Goal: Feedback & Contribution: Submit feedback/report problem

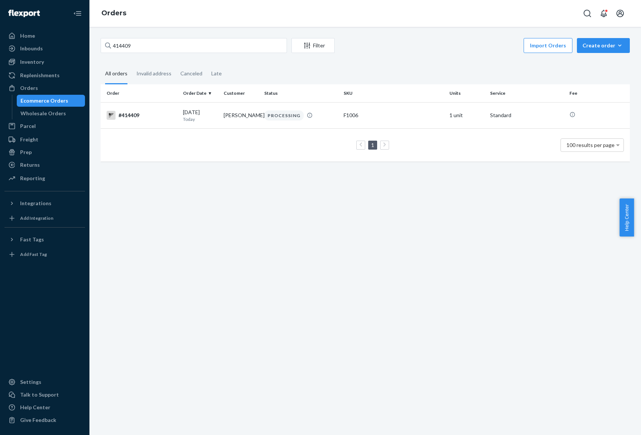
click at [50, 57] on div "Home Inbounds Shipping Plans Problems Inventory Products Replenishments Orders …" at bounding box center [320, 217] width 641 height 435
type input "133110894"
click at [288, 119] on div "IN TRANSIT" at bounding box center [279, 114] width 30 height 7
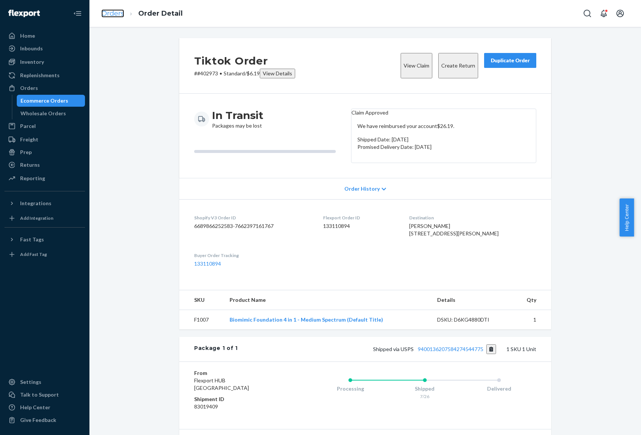
click at [123, 12] on link "Orders" at bounding box center [112, 13] width 23 height 8
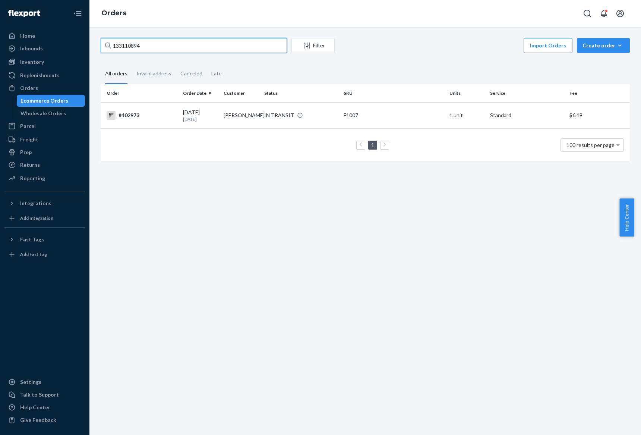
click at [144, 50] on input "133110894" at bounding box center [194, 45] width 186 height 15
paste input "600219"
type input "133600219"
click at [221, 121] on td "[PERSON_NAME]" at bounding box center [241, 115] width 41 height 26
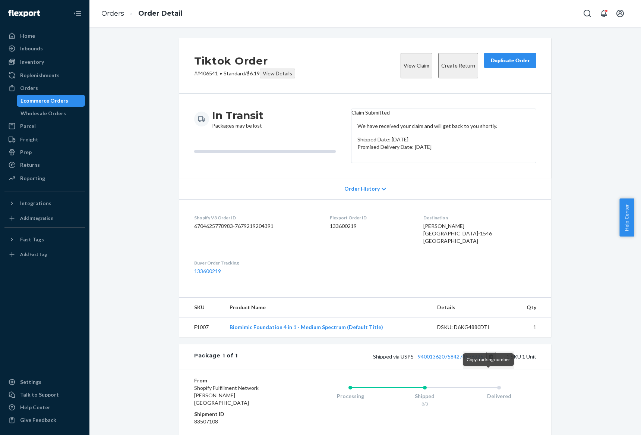
click at [491, 361] on button "Copy tracking number" at bounding box center [491, 356] width 10 height 10
click at [110, 7] on ol "Orders Order Detail" at bounding box center [141, 14] width 93 height 22
click at [119, 14] on link "Orders" at bounding box center [112, 13] width 23 height 8
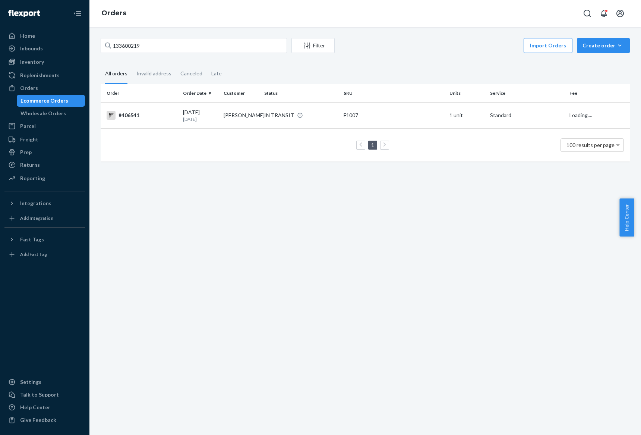
click at [161, 33] on div "133600219 Filter Import Orders Create order Ecommerce order Removal order All o…" at bounding box center [365, 231] width 552 height 408
click at [172, 38] on input "133600219" at bounding box center [194, 45] width 186 height 15
type input "v"
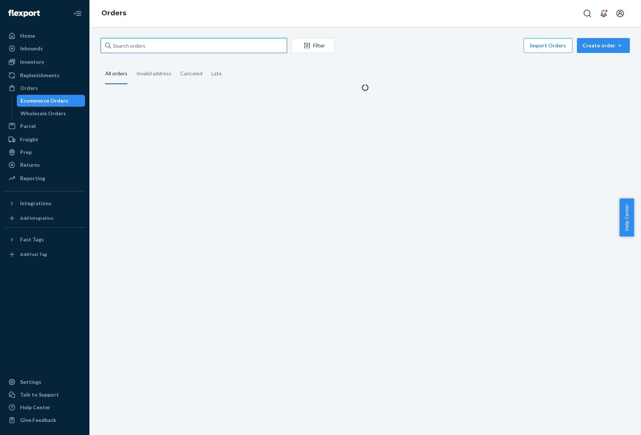
paste input "133110894"
type input "133110894"
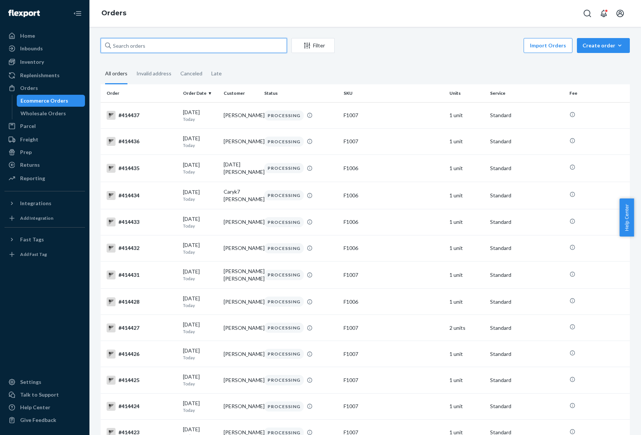
click at [243, 40] on input "text" at bounding box center [194, 45] width 186 height 15
paste input "133110894"
type input "133110894"
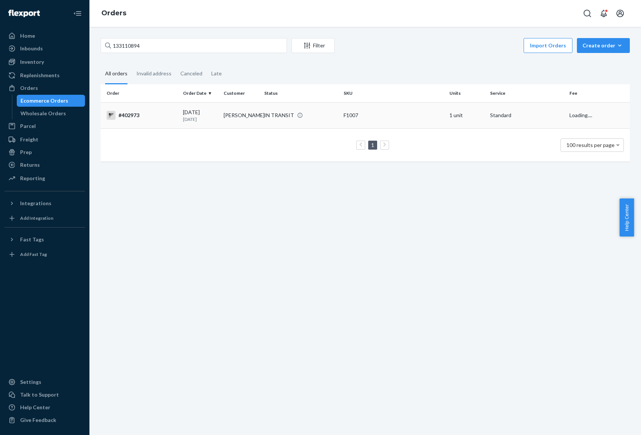
click at [232, 122] on td "[PERSON_NAME]" at bounding box center [241, 115] width 41 height 26
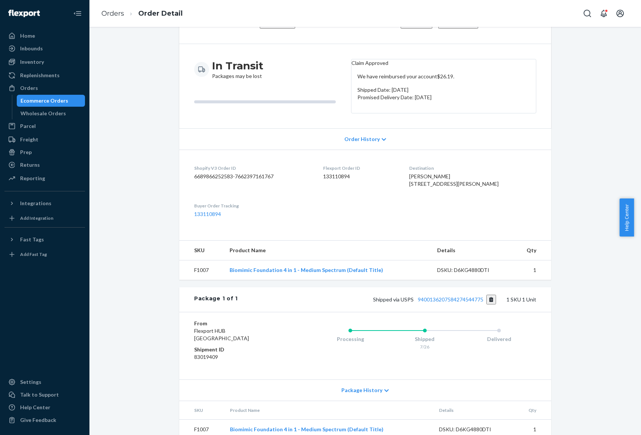
scroll to position [89, 0]
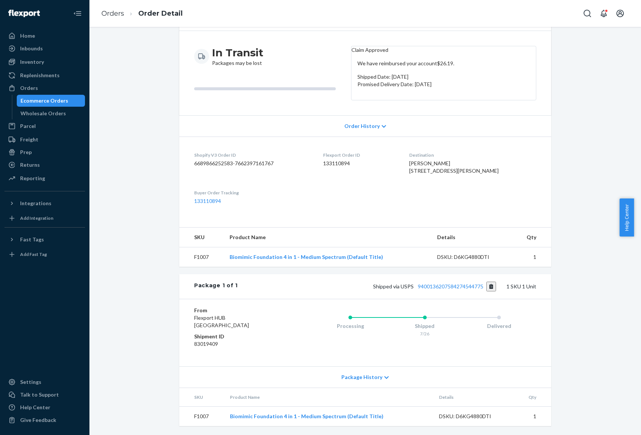
click at [367, 386] on div "Package History" at bounding box center [365, 376] width 372 height 21
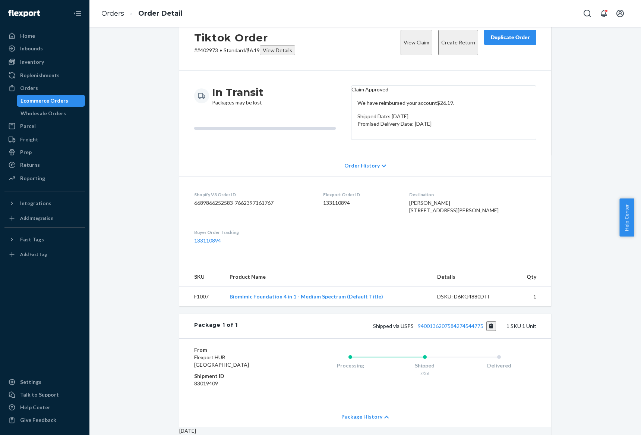
scroll to position [0, 0]
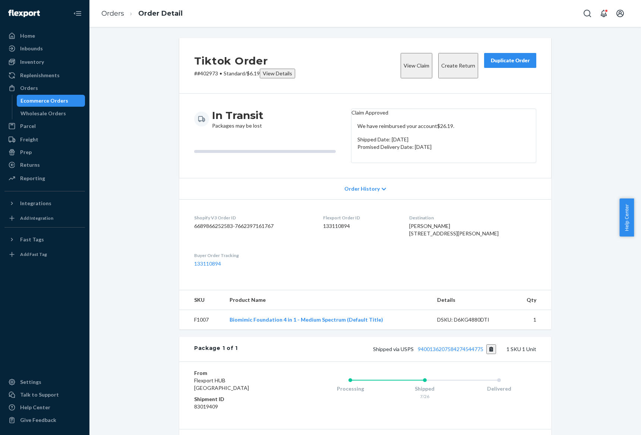
drag, startPoint x: 339, startPoint y: 241, endPoint x: 334, endPoint y: 243, distance: 5.2
click at [336, 240] on div "Flexport Order ID 133110894" at bounding box center [360, 227] width 75 height 26
click at [334, 240] on div "Flexport Order ID 133110894" at bounding box center [360, 227] width 75 height 26
click at [489, 354] on button "Copy tracking number" at bounding box center [491, 349] width 10 height 10
click at [125, 16] on li "Order Detail" at bounding box center [153, 14] width 59 height 10
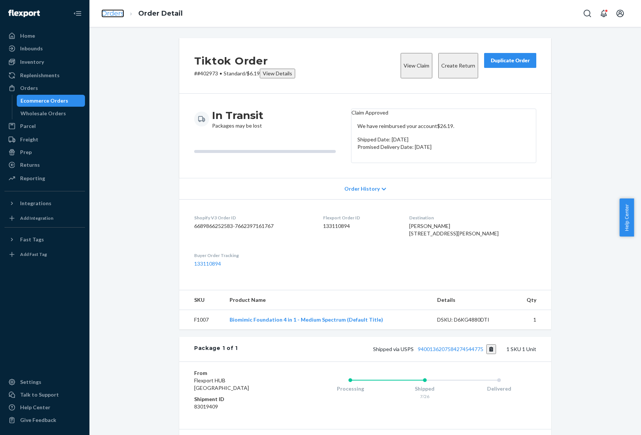
click at [116, 10] on link "Orders" at bounding box center [112, 13] width 23 height 8
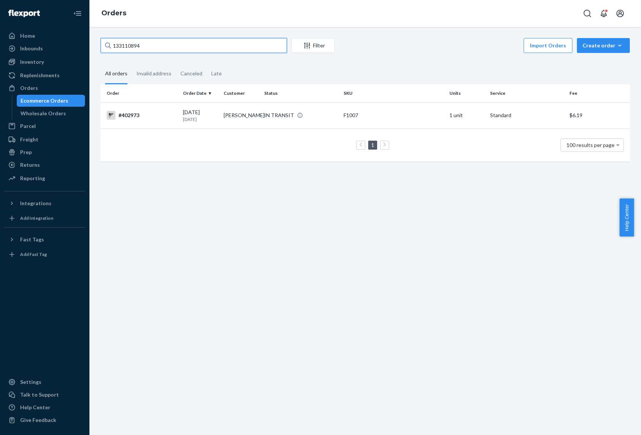
click at [165, 47] on input "133110894" at bounding box center [194, 45] width 186 height 15
paste input "606770"
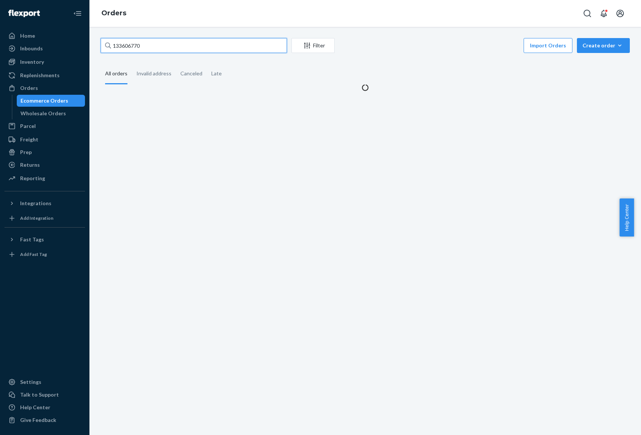
type input "133606770"
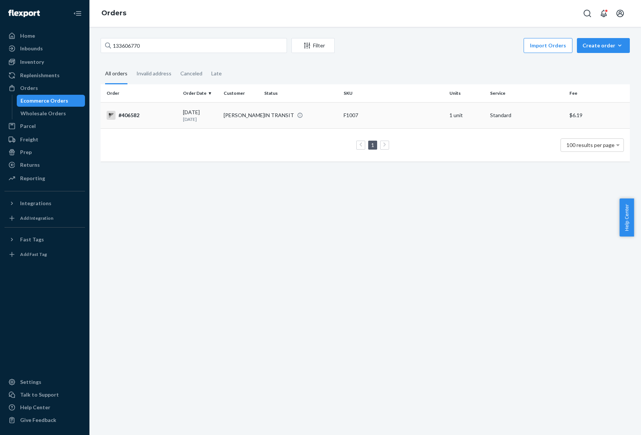
click at [244, 121] on td "[PERSON_NAME]" at bounding box center [241, 115] width 41 height 26
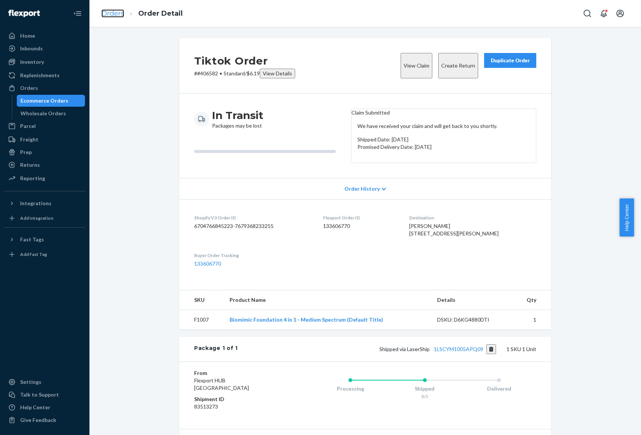
click at [109, 17] on link "Orders" at bounding box center [112, 13] width 23 height 8
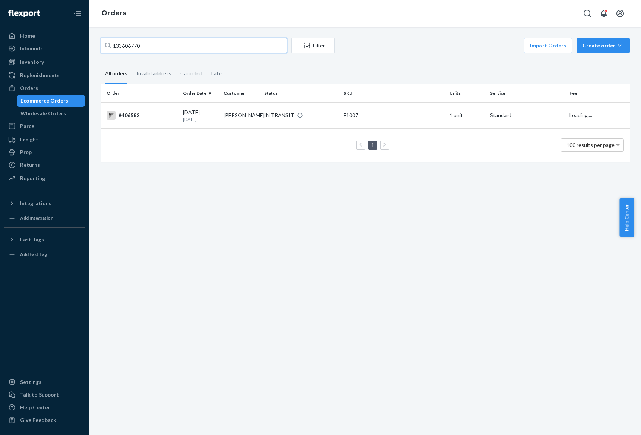
click at [146, 44] on input "133606770" at bounding box center [194, 45] width 186 height 15
paste input "50405"
type input "133650405"
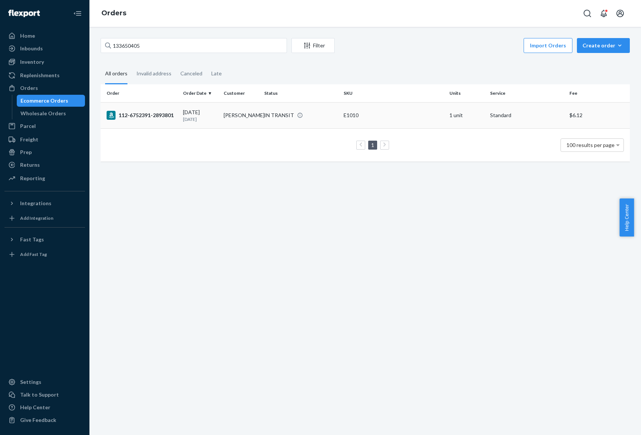
click at [189, 114] on div "[DATE] [DATE]" at bounding box center [200, 115] width 35 height 14
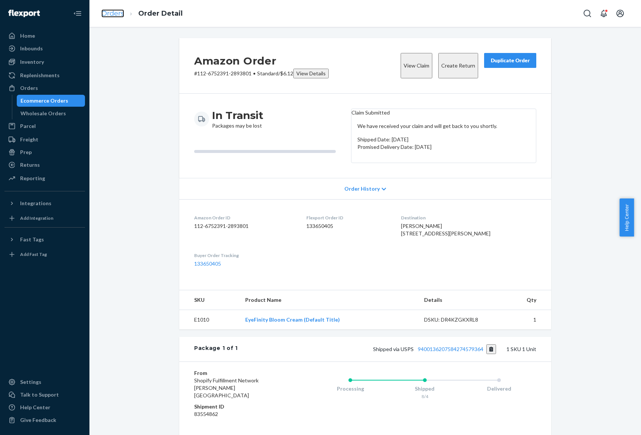
click at [116, 16] on link "Orders" at bounding box center [112, 13] width 23 height 8
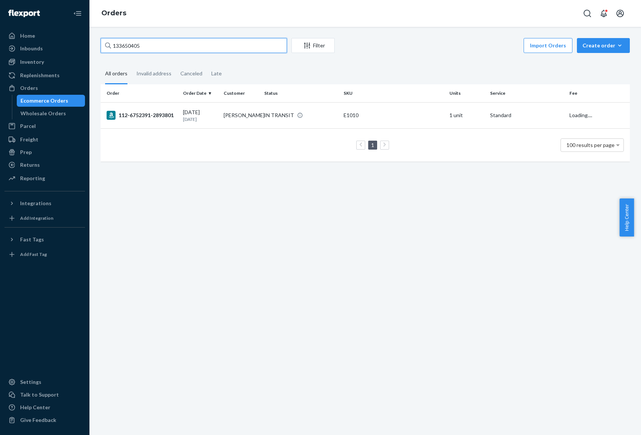
click at [174, 40] on input "133650405" at bounding box center [194, 45] width 186 height 15
paste input "7965"
type input "133679655"
click at [264, 117] on div "IN TRANSIT" at bounding box center [279, 114] width 30 height 7
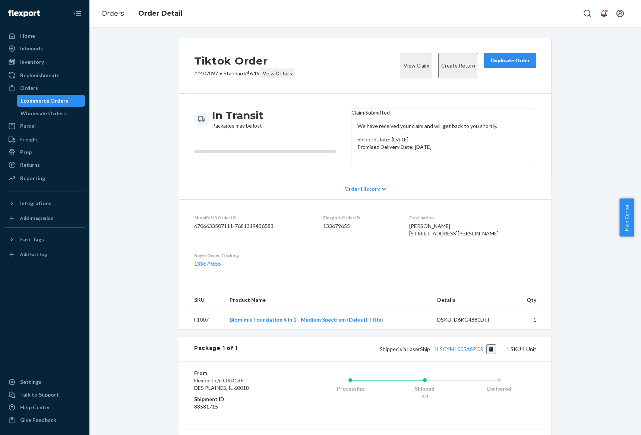
click at [116, 8] on ol "Orders Order Detail" at bounding box center [141, 14] width 93 height 22
click at [114, 12] on link "Orders" at bounding box center [112, 13] width 23 height 8
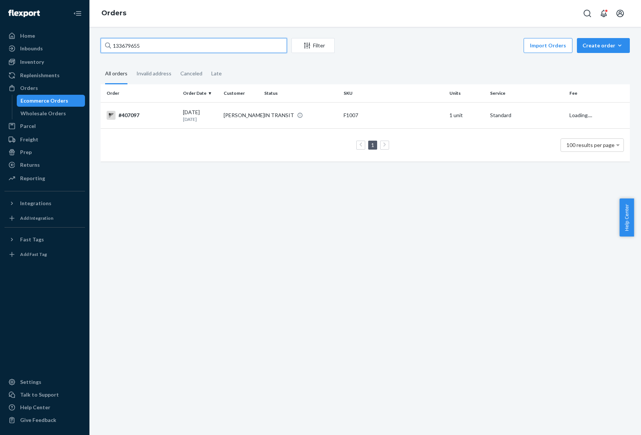
drag, startPoint x: 155, startPoint y: 47, endPoint x: 114, endPoint y: 41, distance: 40.7
click at [114, 41] on input "133679655" at bounding box center [194, 45] width 186 height 15
type input "1"
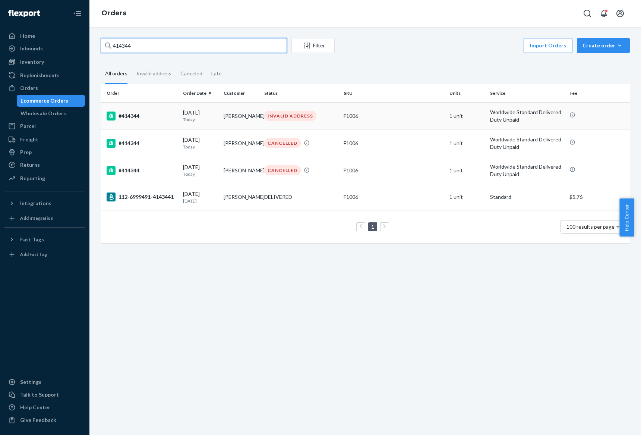
type input "414344"
click at [227, 117] on td "[PERSON_NAME]" at bounding box center [241, 115] width 41 height 27
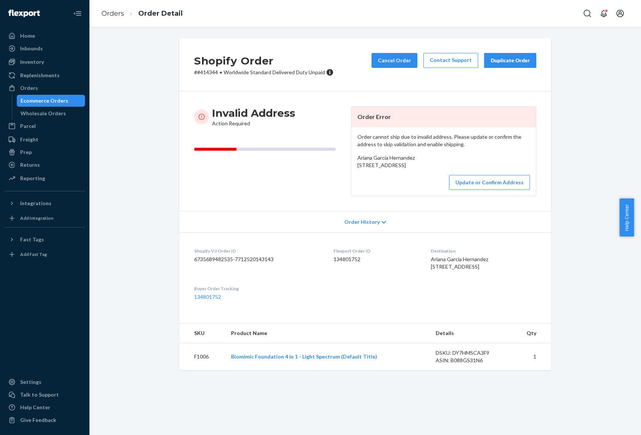
click at [293, 185] on div "Invalid Address Action Required" at bounding box center [269, 151] width 151 height 90
click at [123, 10] on link "Orders" at bounding box center [112, 13] width 23 height 8
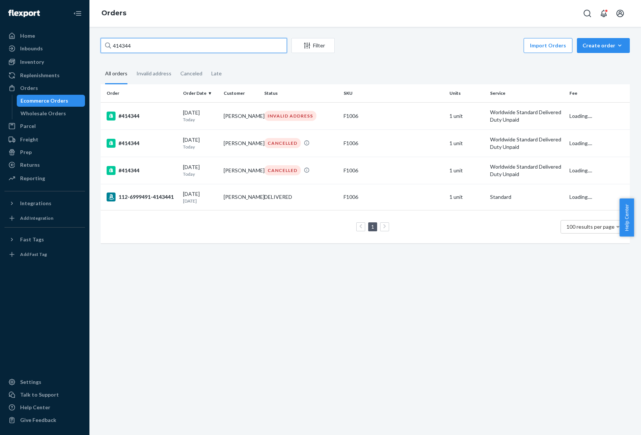
click at [139, 44] on input "414344" at bounding box center [194, 45] width 186 height 15
paste input "133679655"
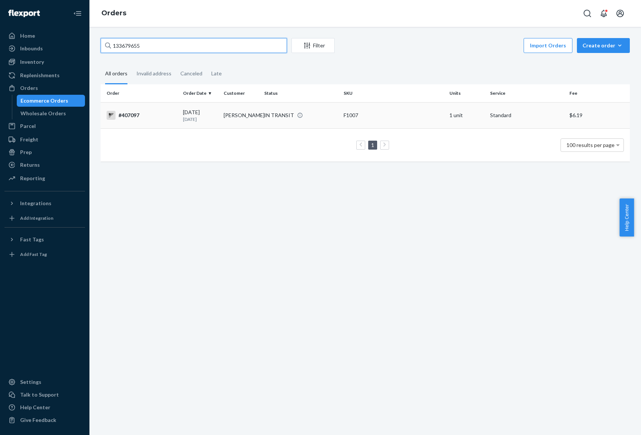
type input "133679655"
click at [181, 111] on td "[DATE] [DATE]" at bounding box center [200, 115] width 41 height 26
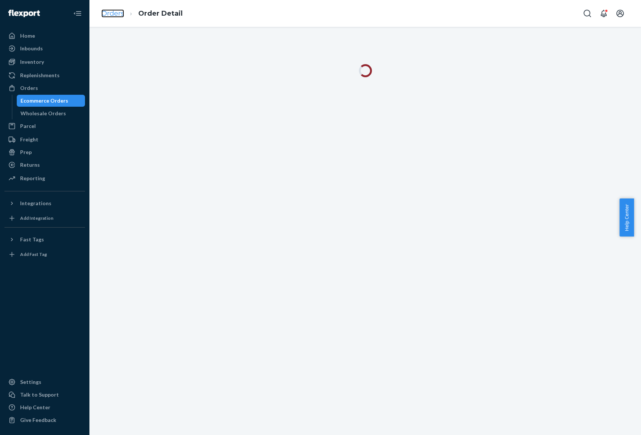
click at [102, 17] on link "Orders" at bounding box center [112, 13] width 23 height 8
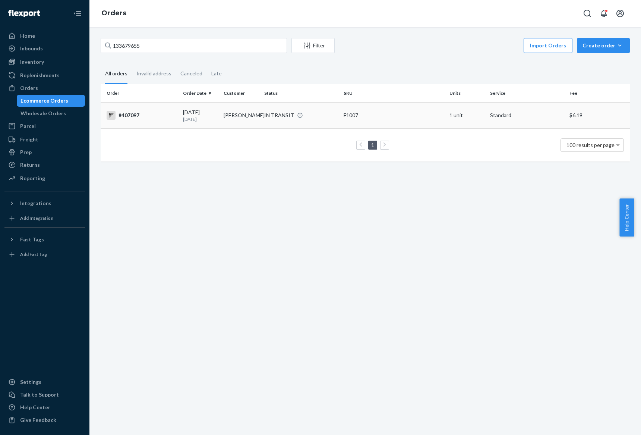
click at [198, 114] on div "[DATE] [DATE]" at bounding box center [200, 115] width 35 height 14
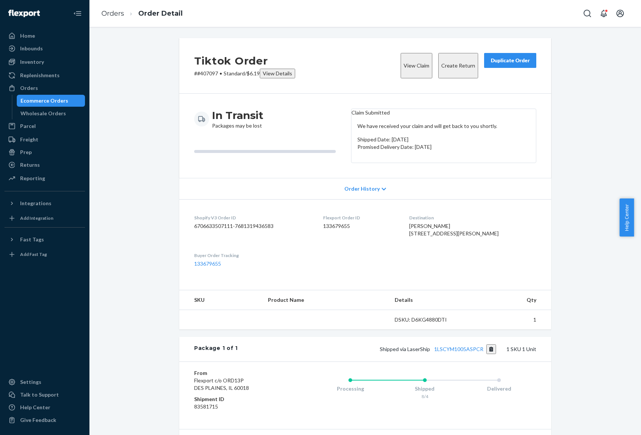
click at [440, 237] on div "[PERSON_NAME] [STREET_ADDRESS][PERSON_NAME]" at bounding box center [472, 229] width 127 height 15
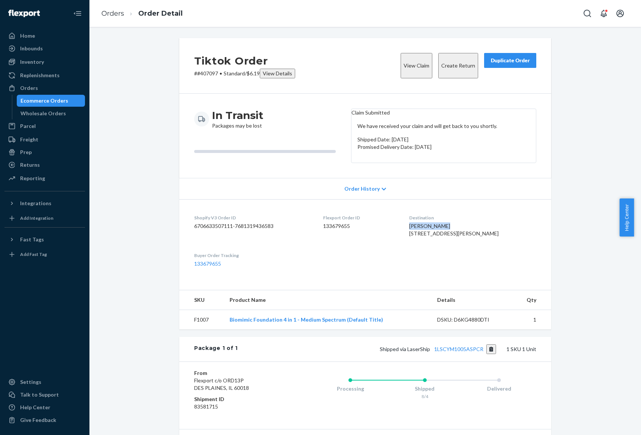
click at [440, 237] on div "[PERSON_NAME] [STREET_ADDRESS][PERSON_NAME]" at bounding box center [472, 229] width 127 height 15
copy span "[PERSON_NAME]"
click at [117, 15] on link "Orders" at bounding box center [112, 13] width 23 height 8
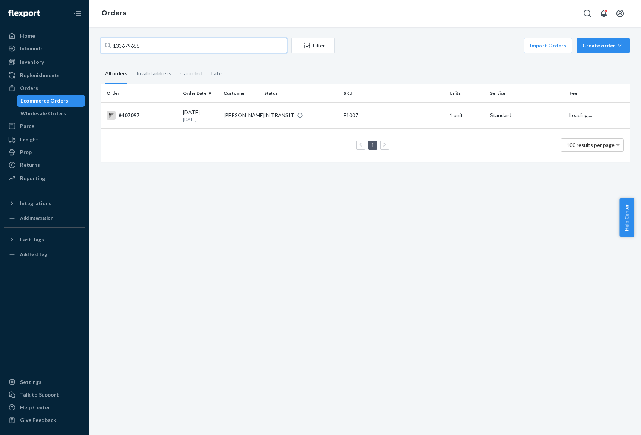
click at [163, 47] on input "133679655" at bounding box center [194, 45] width 186 height 15
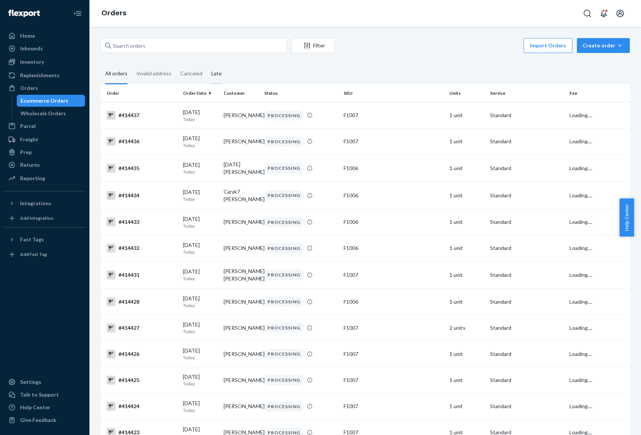
click at [218, 72] on div "Late" at bounding box center [216, 74] width 10 height 20
click at [207, 64] on input "Late" at bounding box center [207, 64] width 0 height 0
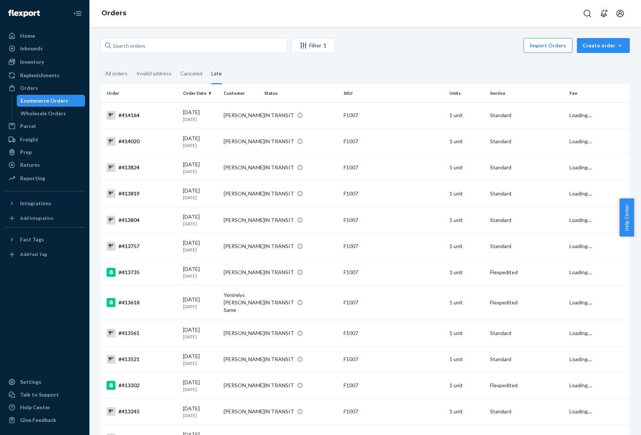
scroll to position [1050, 0]
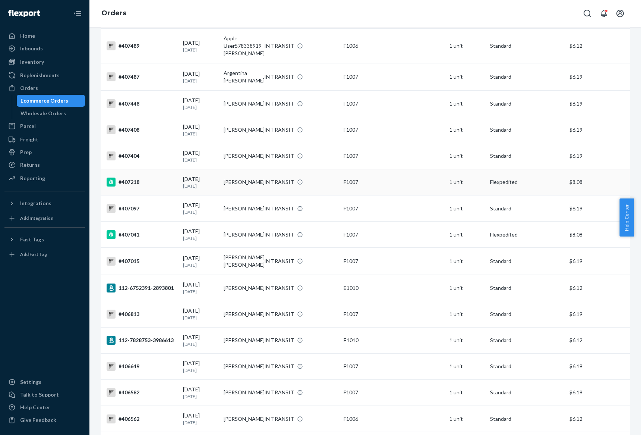
click at [228, 195] on td "[PERSON_NAME]" at bounding box center [241, 182] width 41 height 26
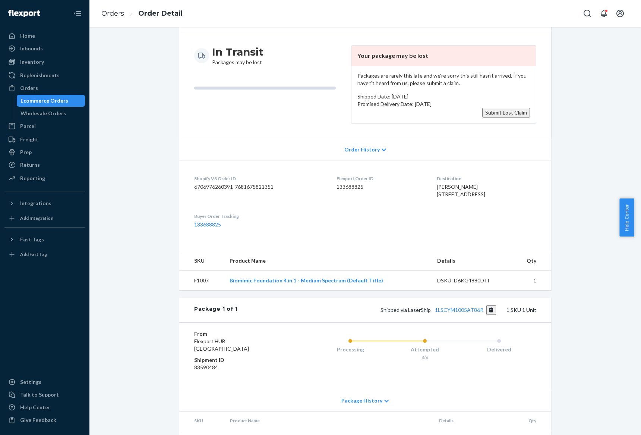
scroll to position [105, 0]
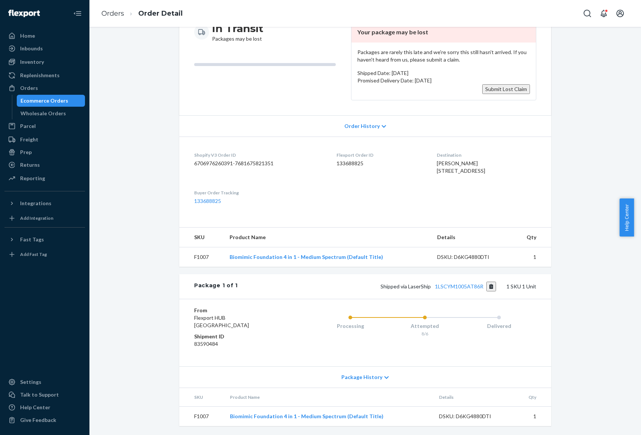
click at [366, 366] on div "Package History" at bounding box center [365, 376] width 372 height 21
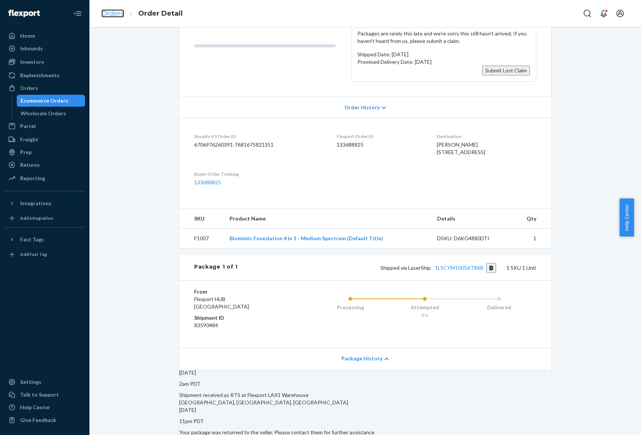
click at [115, 17] on link "Orders" at bounding box center [112, 13] width 23 height 8
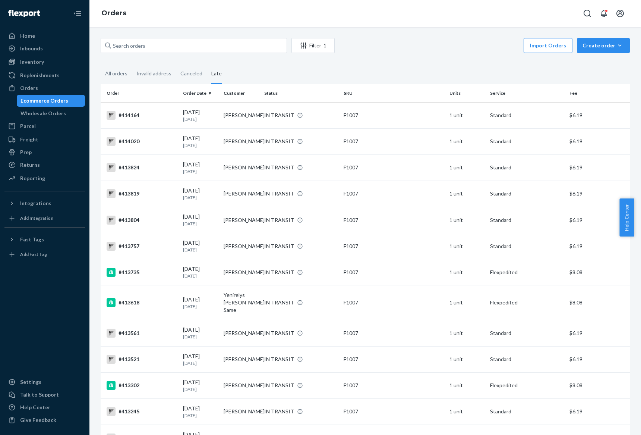
scroll to position [1050, 0]
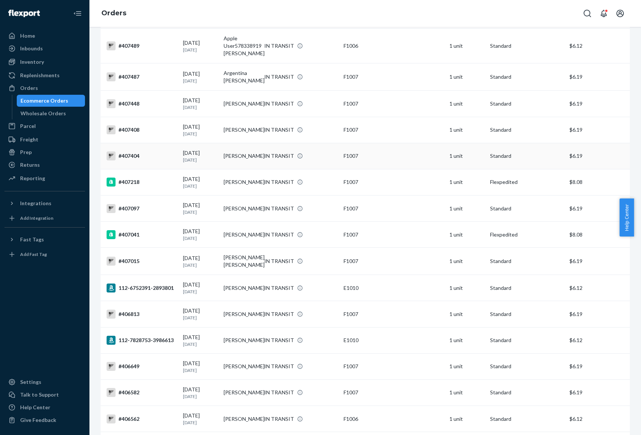
click at [231, 169] on td "[PERSON_NAME]" at bounding box center [241, 156] width 41 height 26
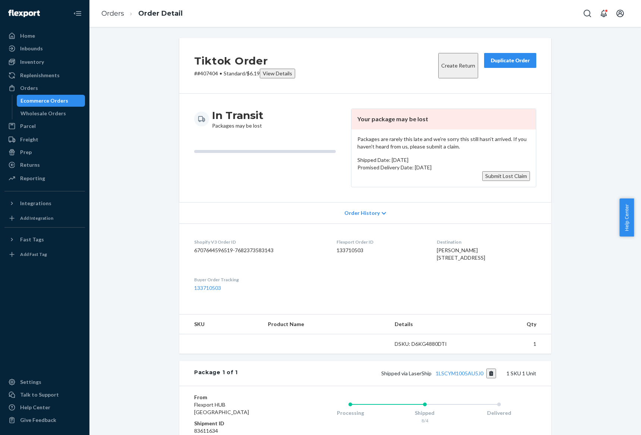
scroll to position [105, 0]
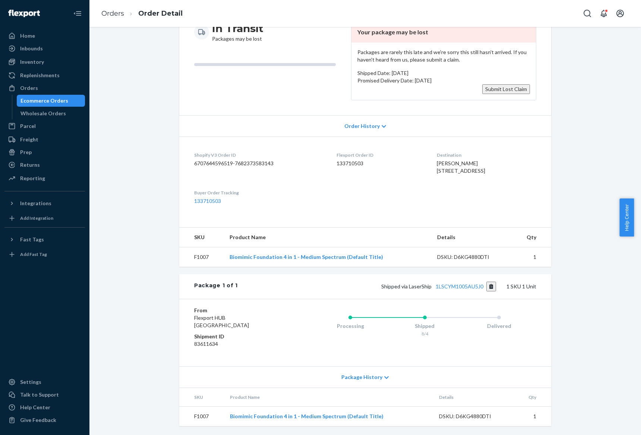
click at [364, 370] on div "Package History" at bounding box center [365, 376] width 372 height 21
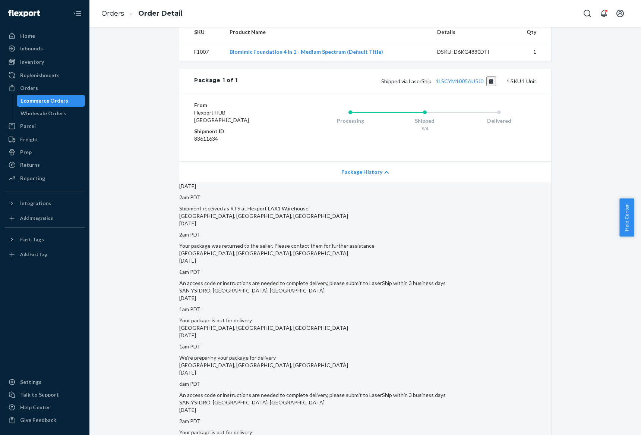
scroll to position [12, 0]
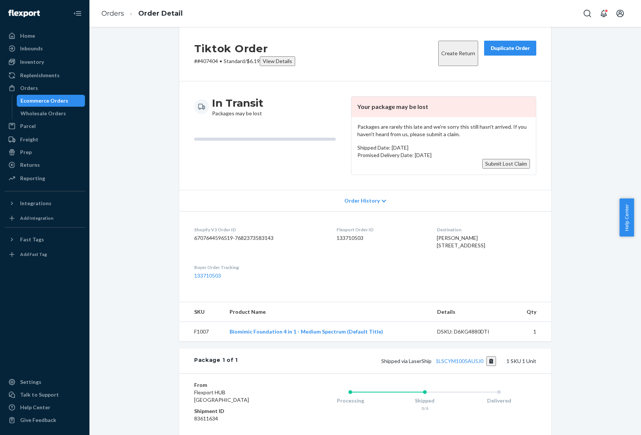
click at [106, 19] on ol "Orders Order Detail" at bounding box center [141, 14] width 93 height 22
click at [107, 7] on ol "Orders Order Detail" at bounding box center [141, 14] width 93 height 22
click at [114, 10] on link "Orders" at bounding box center [112, 13] width 23 height 8
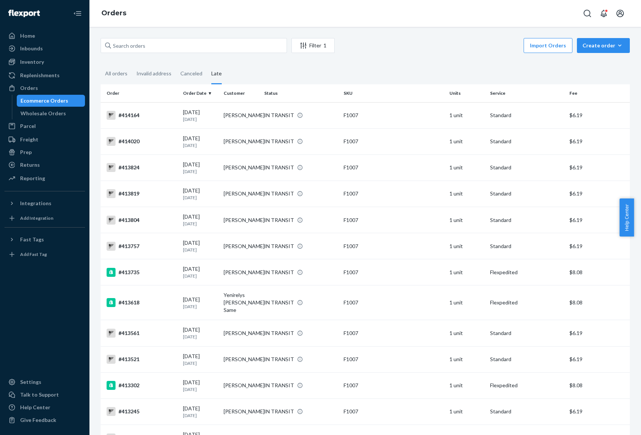
scroll to position [1050, 0]
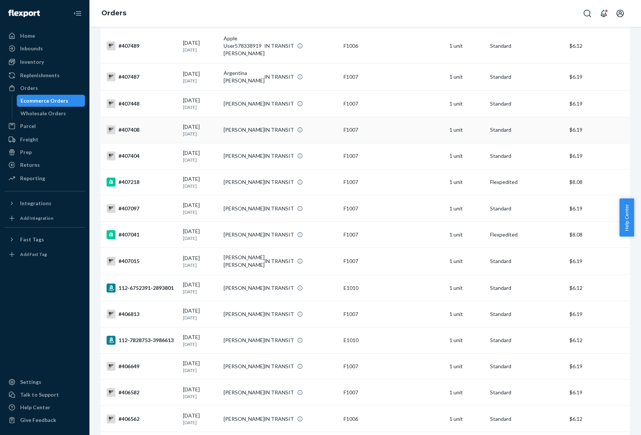
click at [246, 143] on td "[PERSON_NAME]" at bounding box center [241, 130] width 41 height 26
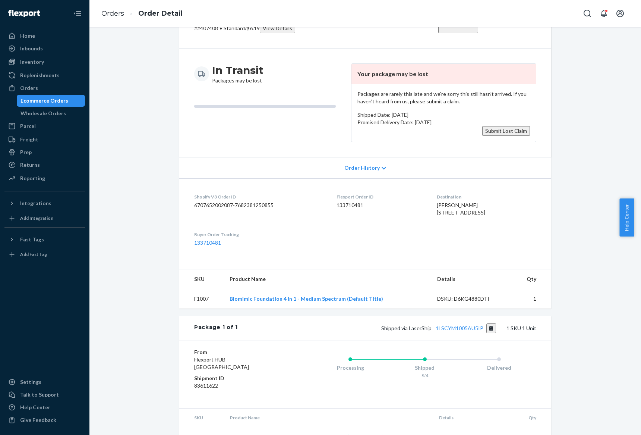
scroll to position [84, 0]
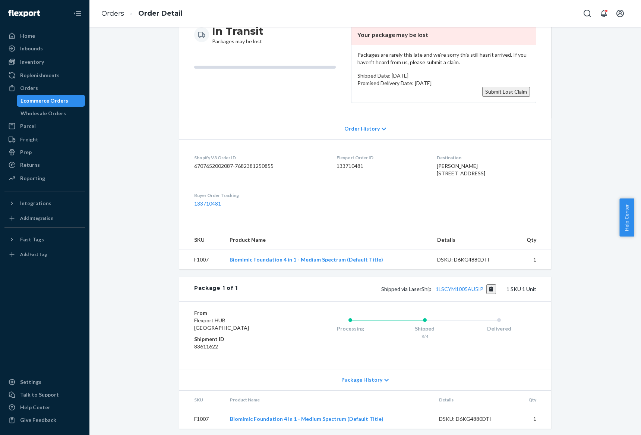
click at [373, 383] on span "Package History" at bounding box center [361, 379] width 41 height 7
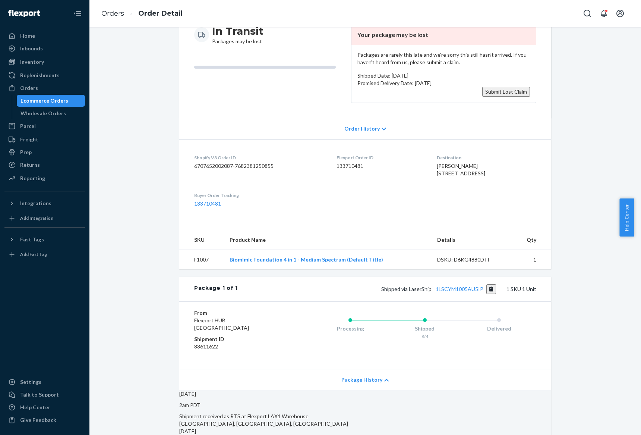
scroll to position [131, 0]
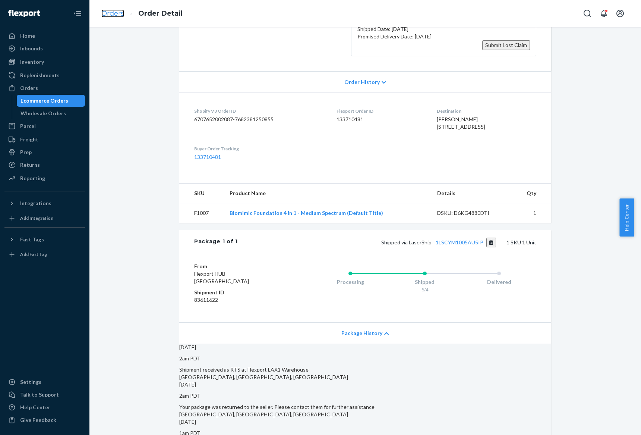
click at [116, 12] on link "Orders" at bounding box center [112, 13] width 23 height 8
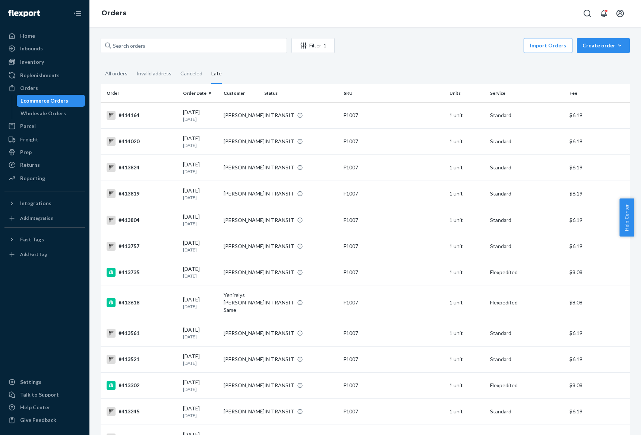
scroll to position [1050, 0]
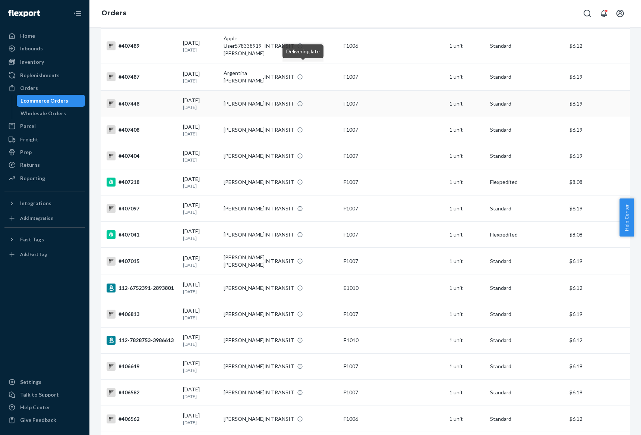
click at [217, 117] on td "[DATE] [DATE]" at bounding box center [200, 104] width 41 height 26
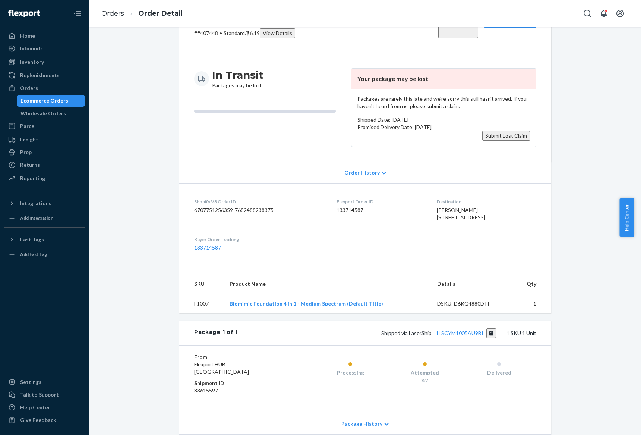
scroll to position [105, 0]
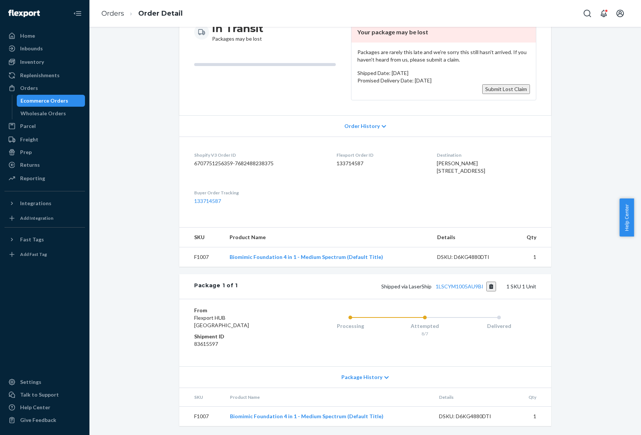
click at [375, 381] on div "Package History" at bounding box center [365, 376] width 372 height 21
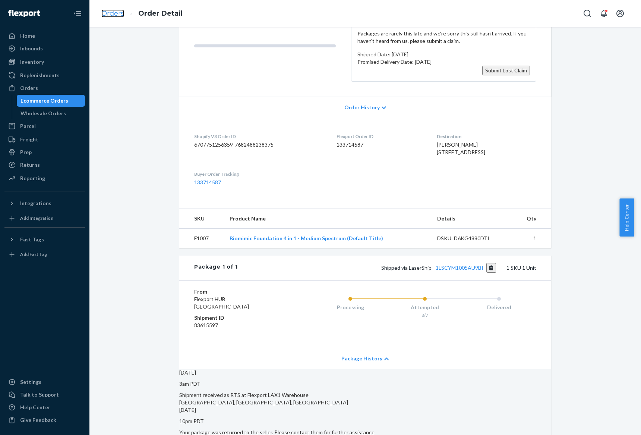
click at [111, 9] on link "Orders" at bounding box center [112, 13] width 23 height 8
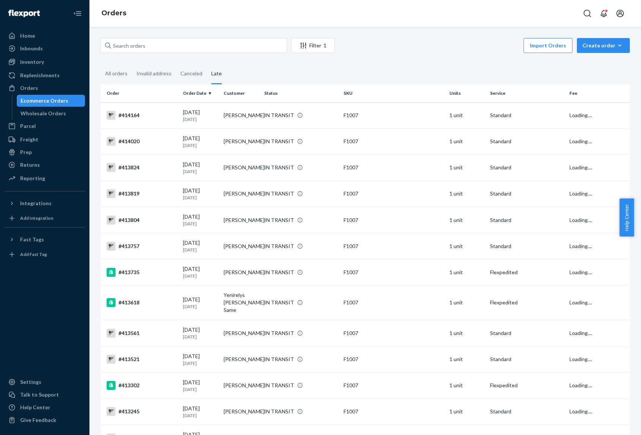
scroll to position [1050, 0]
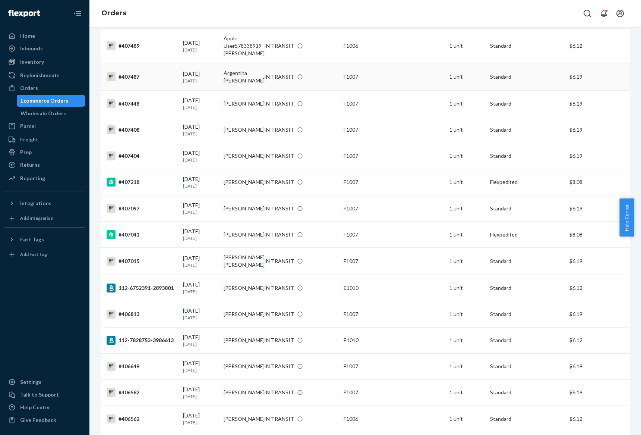
click at [231, 91] on td "Argentina [PERSON_NAME]" at bounding box center [241, 76] width 41 height 27
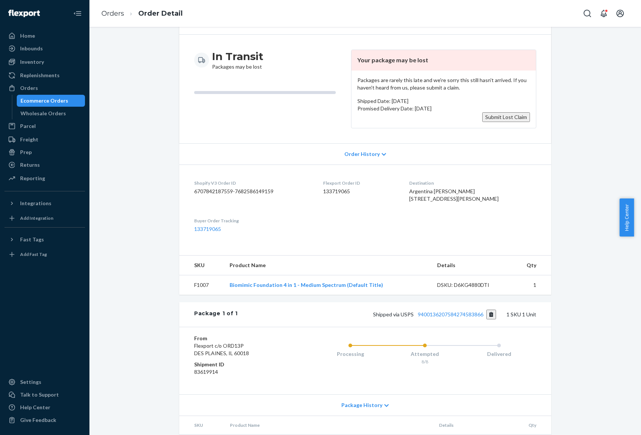
scroll to position [105, 0]
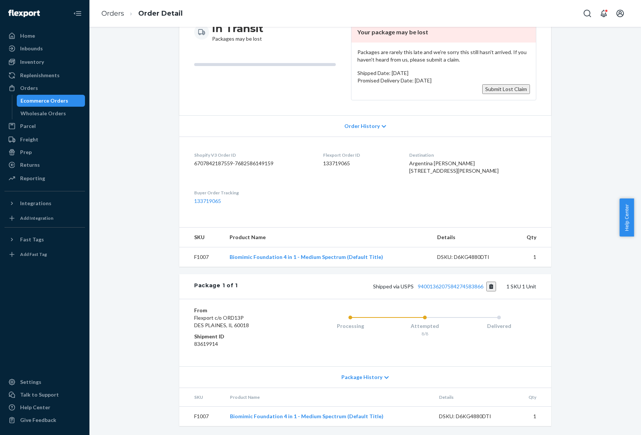
click at [377, 372] on div "Package History" at bounding box center [365, 376] width 372 height 21
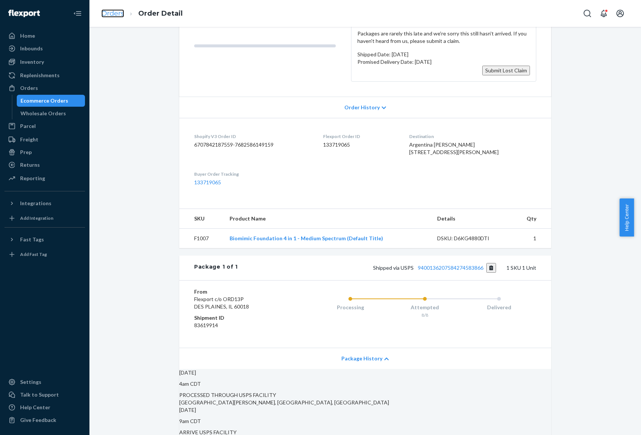
click at [118, 10] on link "Orders" at bounding box center [112, 13] width 23 height 8
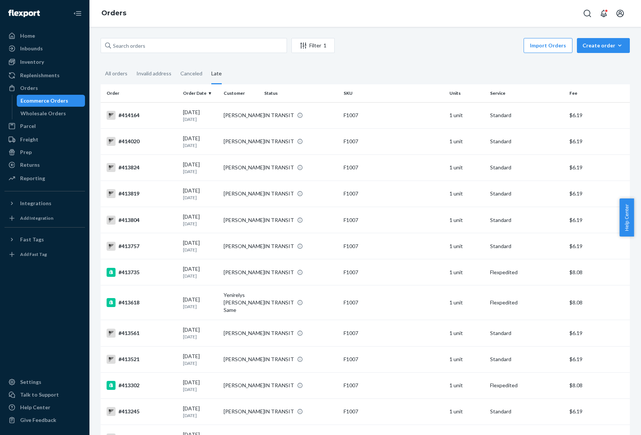
scroll to position [1050, 0]
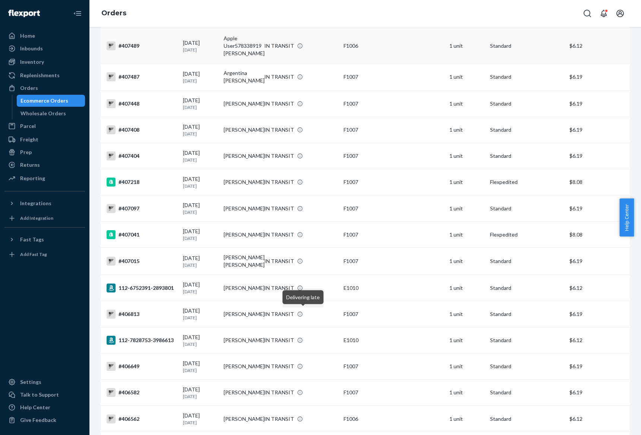
click at [233, 63] on td "Apple User578338919 [PERSON_NAME]" at bounding box center [241, 46] width 41 height 35
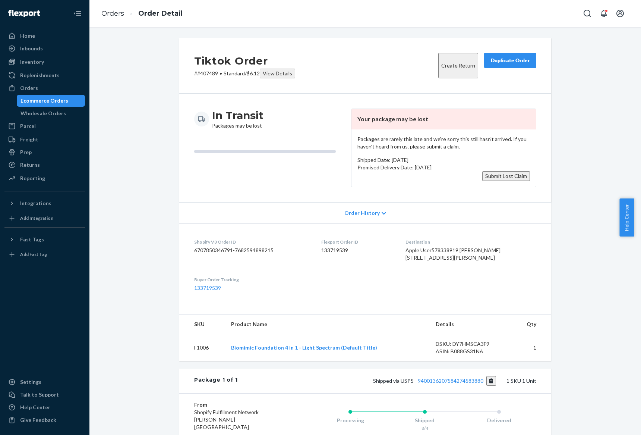
scroll to position [120, 0]
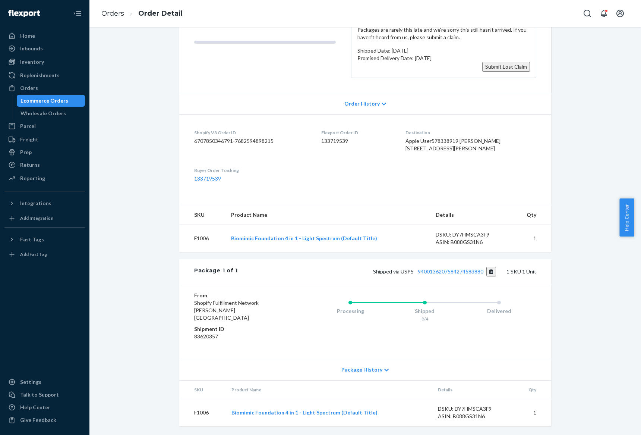
click at [370, 362] on div "Package History" at bounding box center [365, 369] width 372 height 21
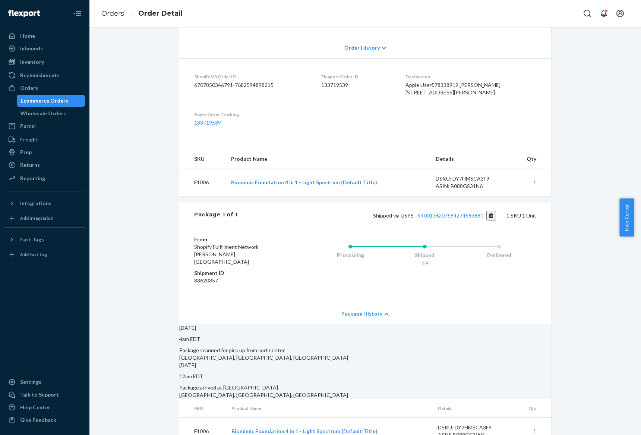
scroll to position [206, 0]
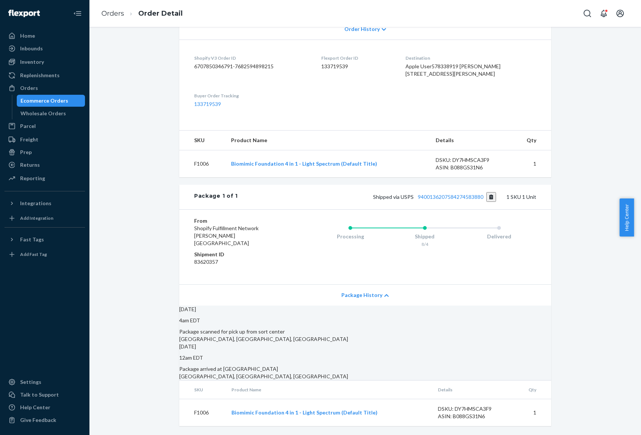
click at [456, 192] on div "Shipped via USPS 9400136207584274583880 1 SKU 1 Unit" at bounding box center [387, 197] width 299 height 10
click at [457, 194] on link "9400136207584274583880" at bounding box center [451, 196] width 66 height 6
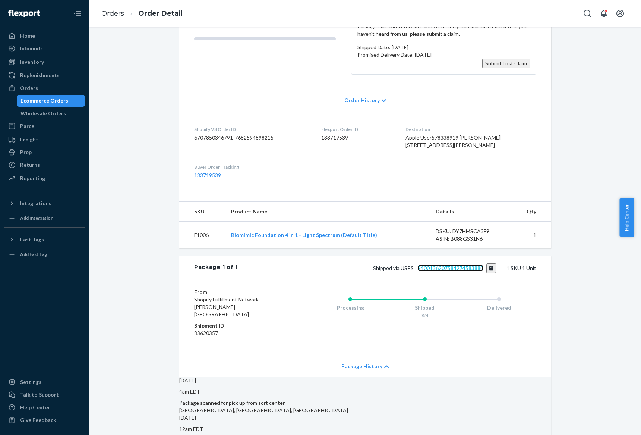
scroll to position [0, 0]
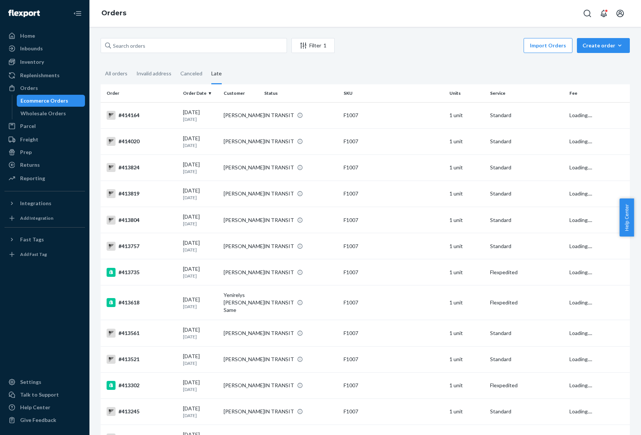
scroll to position [1050, 0]
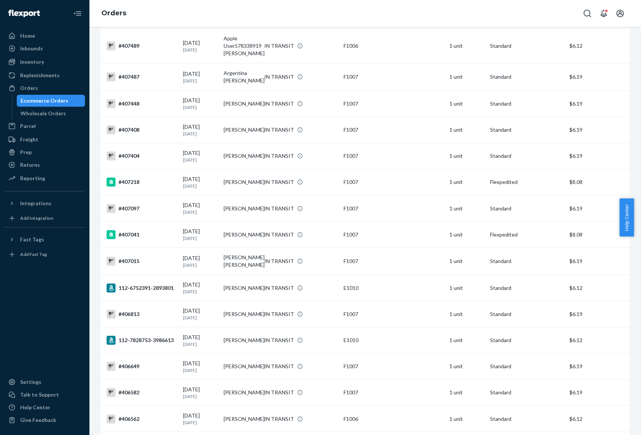
click at [228, 29] on td "[PERSON_NAME]" at bounding box center [241, 16] width 41 height 26
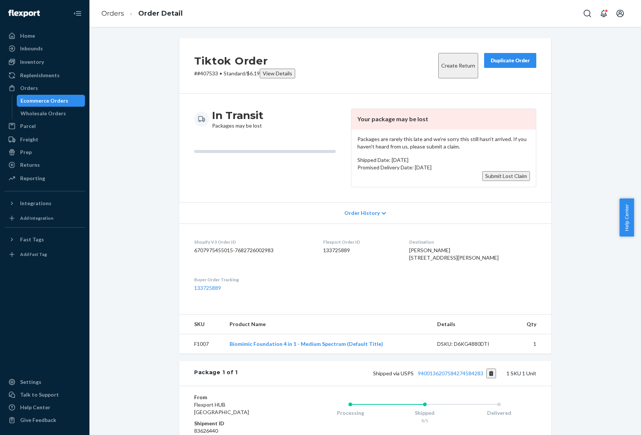
click at [251, 168] on div "In Transit Packages may be lost" at bounding box center [269, 147] width 151 height 79
click at [288, 198] on div "In Transit Packages may be lost Your package may be lost Packages are rarely th…" at bounding box center [365, 148] width 372 height 108
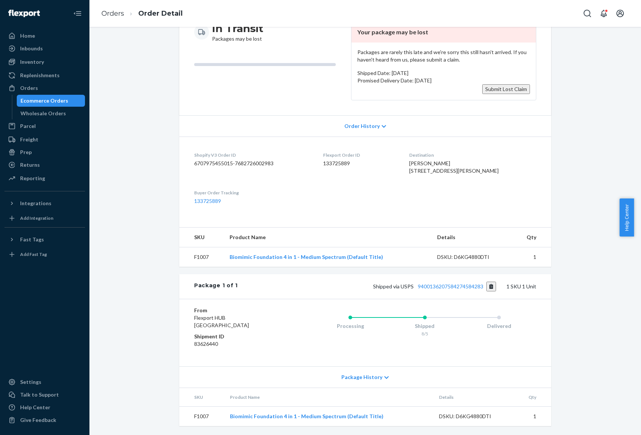
scroll to position [105, 0]
click at [304, 202] on dd "133725889" at bounding box center [252, 200] width 117 height 7
click at [358, 375] on span "Package History" at bounding box center [361, 376] width 41 height 7
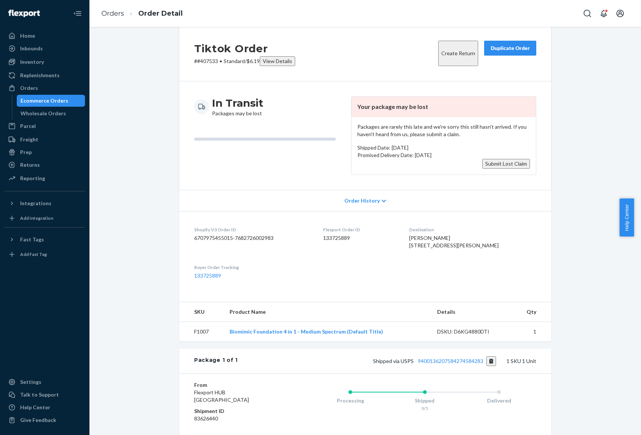
scroll to position [0, 0]
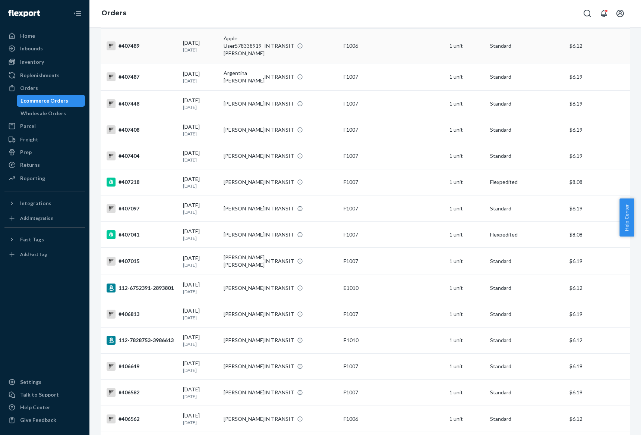
scroll to position [911, 0]
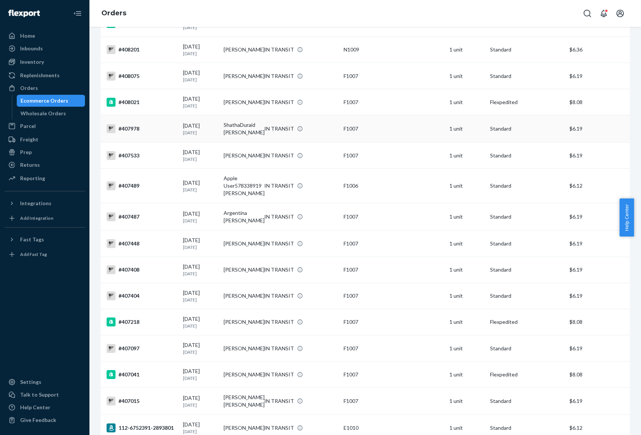
click at [243, 142] on td "ShathaDuraid [PERSON_NAME]" at bounding box center [241, 128] width 41 height 27
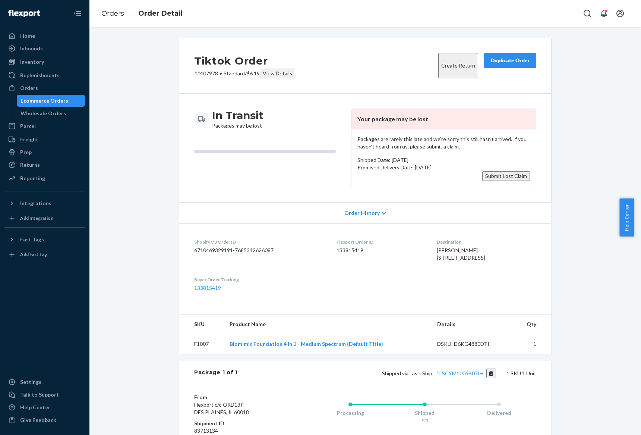
scroll to position [105, 0]
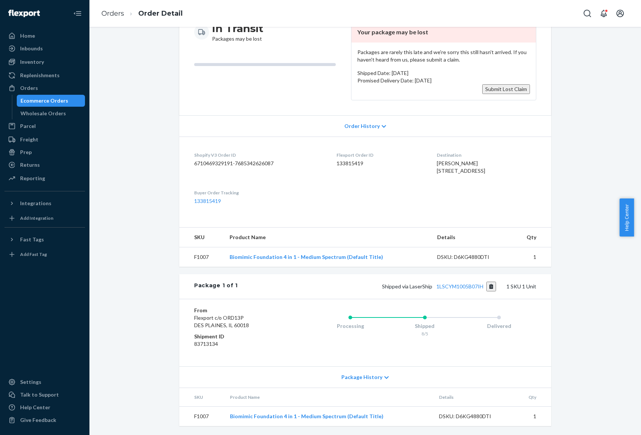
click at [378, 386] on div "Package History" at bounding box center [365, 376] width 372 height 21
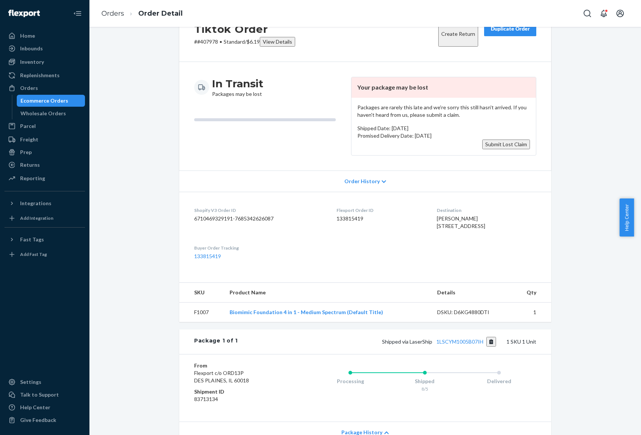
scroll to position [93, 0]
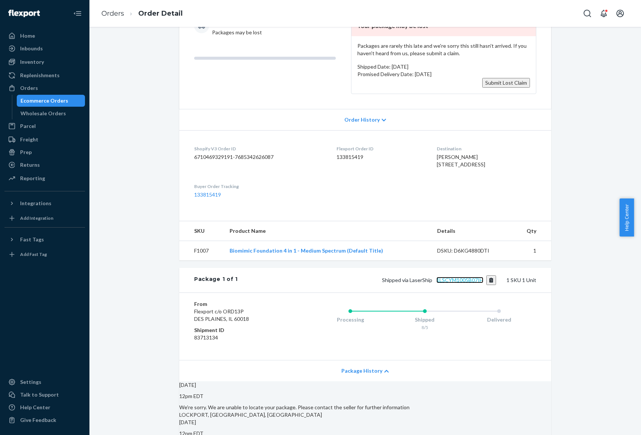
click at [455, 283] on link "1LSCYM1005B07IH" at bounding box center [459, 280] width 47 height 6
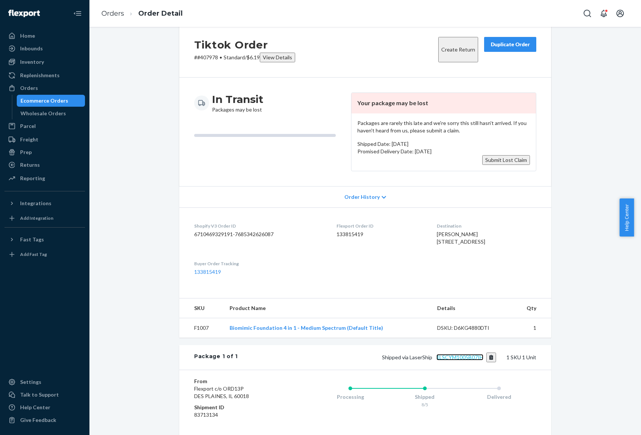
scroll to position [13, 0]
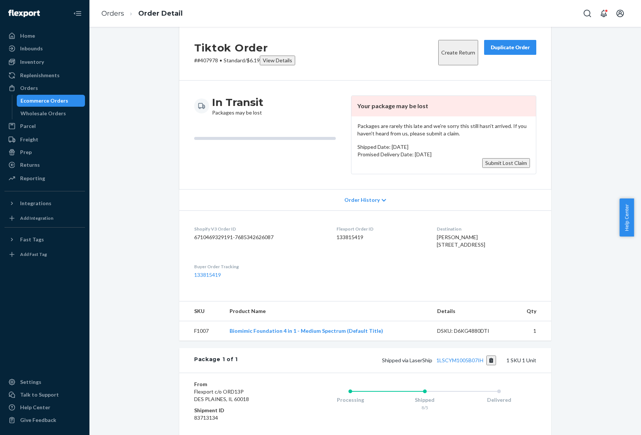
click at [486, 168] on button "Submit Lost Claim" at bounding box center [506, 163] width 48 height 10
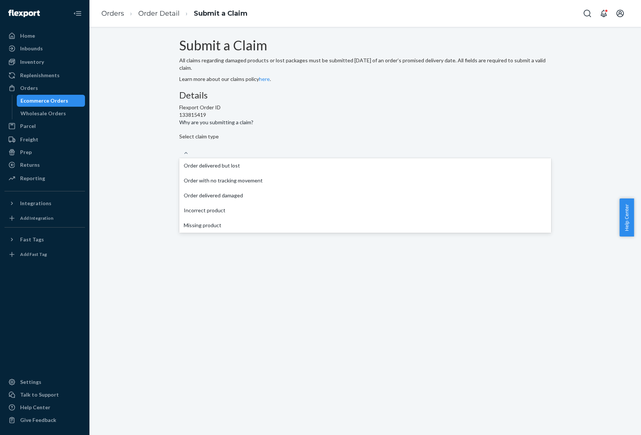
drag, startPoint x: 312, startPoint y: 228, endPoint x: 416, endPoint y: 193, distance: 109.7
click at [416, 185] on div "Details Flexport Order ID 133815419 Why are you submitting a claim? option Orde…" at bounding box center [365, 137] width 372 height 95
click at [160, 10] on link "Order Detail" at bounding box center [158, 13] width 41 height 8
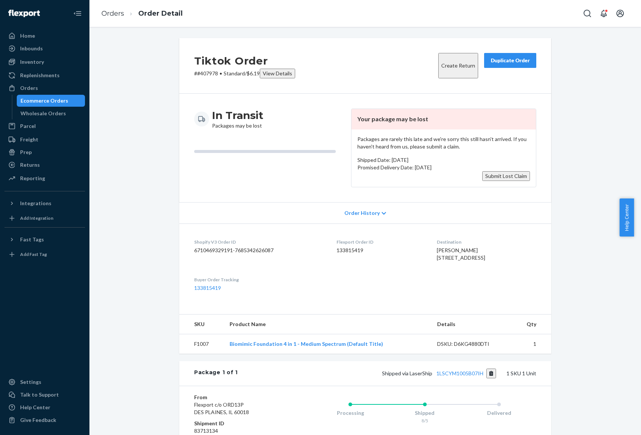
click at [375, 215] on div "Order History" at bounding box center [365, 212] width 372 height 21
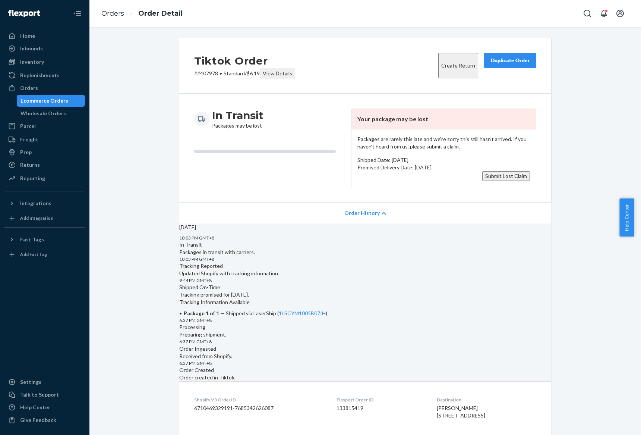
click at [500, 179] on button "Submit Lost Claim" at bounding box center [506, 176] width 48 height 10
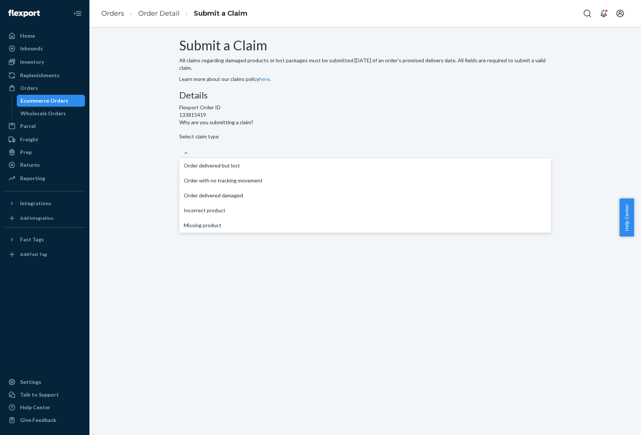
click at [327, 157] on div "Select claim type" at bounding box center [365, 145] width 372 height 24
click at [180, 148] on input "Why are you submitting a claim? option Order delivered but lost focused, 1 of 5…" at bounding box center [179, 144] width 1 height 7
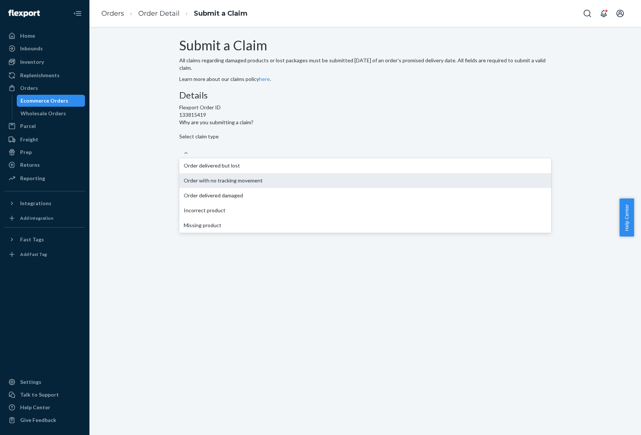
click at [322, 188] on div "Order with no tracking movement" at bounding box center [365, 180] width 372 height 15
click at [180, 148] on input "Why are you submitting a claim? option Order with no tracking movement focused,…" at bounding box center [179, 144] width 1 height 7
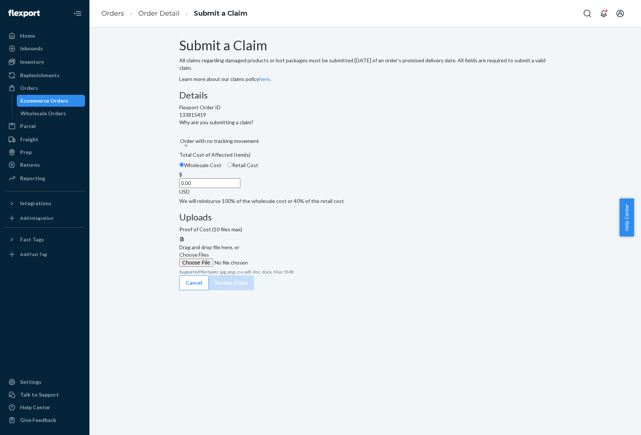
click at [258, 168] on span "Retail Cost" at bounding box center [245, 165] width 26 height 6
click at [232, 167] on input "Retail Cost" at bounding box center [229, 164] width 5 height 5
radio input "true"
radio input "false"
click at [240, 188] on input "0.00" at bounding box center [209, 183] width 61 height 10
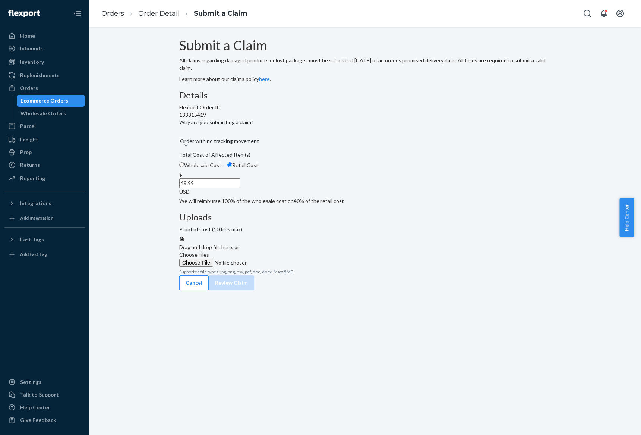
type input "49.99"
click at [342, 205] on div "Details Flexport Order ID 133815419 Why are you submitting a claim? Order with …" at bounding box center [365, 147] width 372 height 114
click at [209, 251] on span "Choose Files" at bounding box center [194, 254] width 30 height 6
click at [281, 258] on input "Choose Files" at bounding box center [229, 262] width 101 height 8
click at [254, 286] on button "Review Claim" at bounding box center [231, 290] width 45 height 15
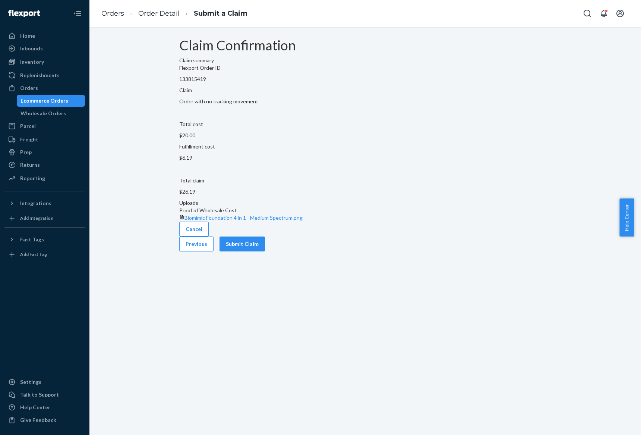
click at [245, 83] on p "133815419" at bounding box center [365, 78] width 372 height 7
copy p "133815419"
click at [265, 251] on button "Submit Claim" at bounding box center [242, 243] width 45 height 15
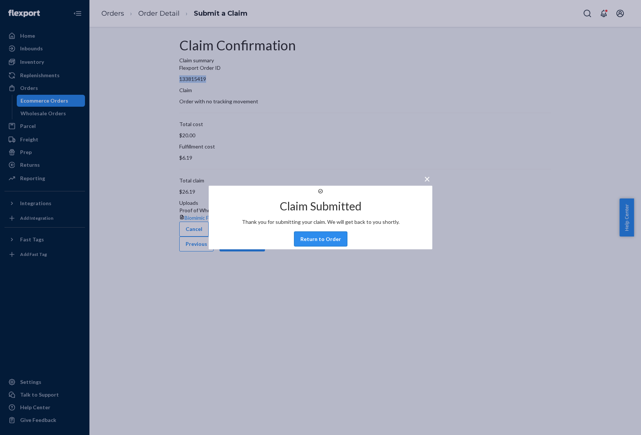
click at [327, 243] on button "Return to Order" at bounding box center [320, 238] width 53 height 15
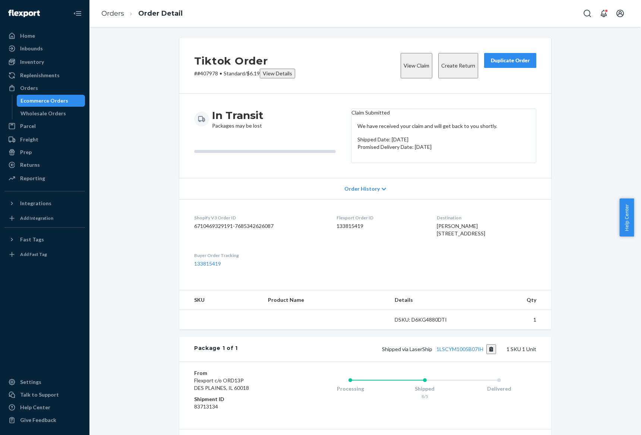
click at [439, 236] on span "[PERSON_NAME] [STREET_ADDRESS]" at bounding box center [461, 230] width 48 height 14
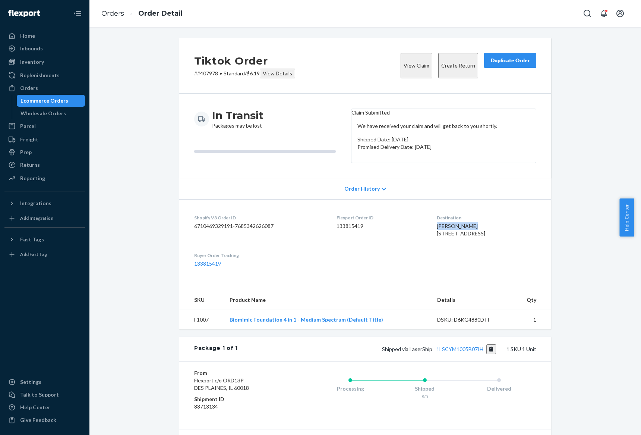
click at [439, 236] on span "[PERSON_NAME] [STREET_ADDRESS]" at bounding box center [461, 230] width 48 height 14
copy span "ShathaDuraid [PERSON_NAME]"
click at [112, 12] on link "Orders" at bounding box center [112, 13] width 23 height 8
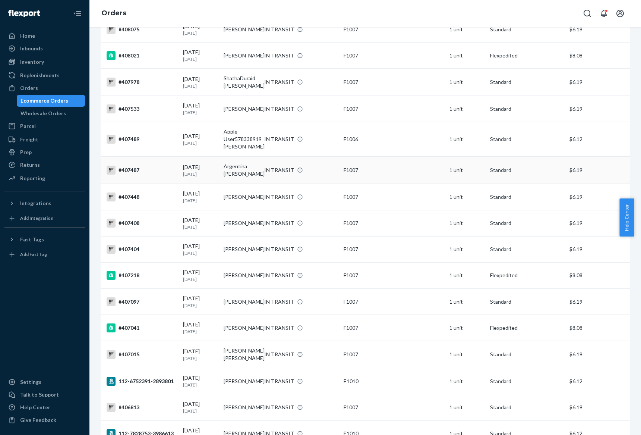
scroll to position [911, 0]
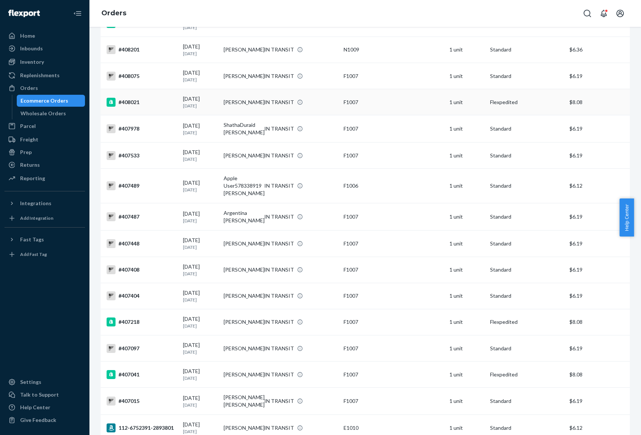
click at [240, 115] on td "[PERSON_NAME]" at bounding box center [241, 102] width 41 height 26
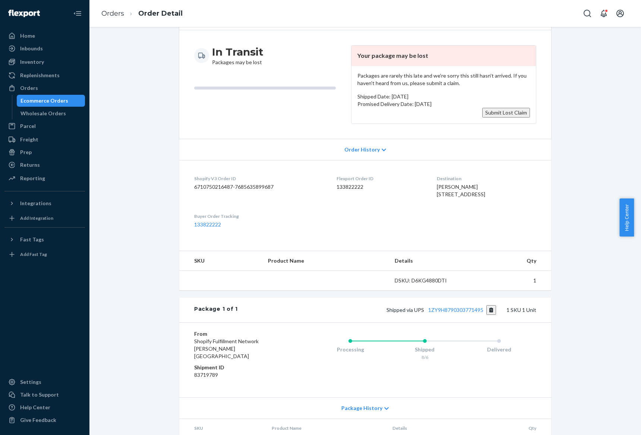
scroll to position [105, 0]
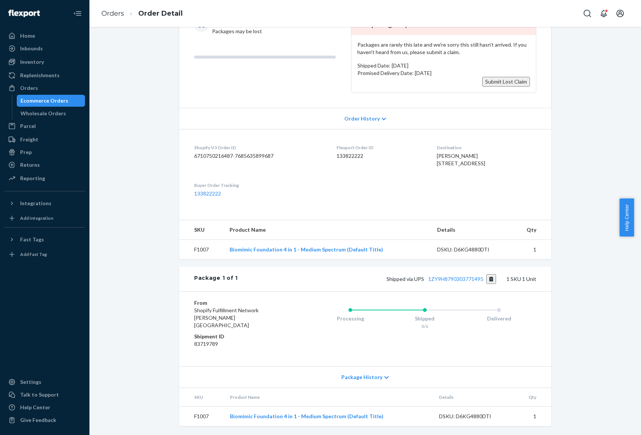
click at [359, 373] on span "Package History" at bounding box center [361, 376] width 41 height 7
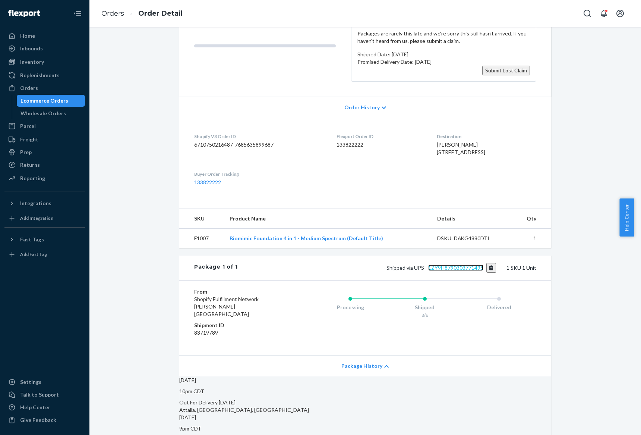
click at [468, 271] on link "1ZY9H8790303771495" at bounding box center [455, 267] width 55 height 6
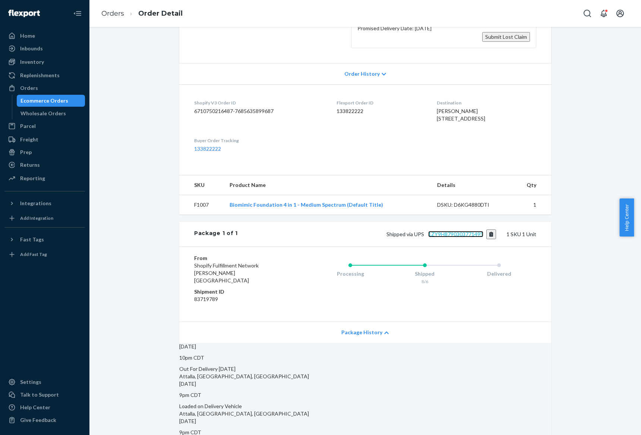
scroll to position [59, 0]
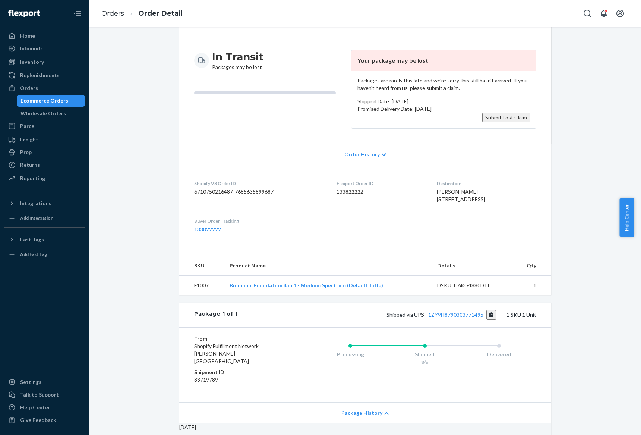
click at [498, 122] on button "Submit Lost Claim" at bounding box center [506, 118] width 48 height 10
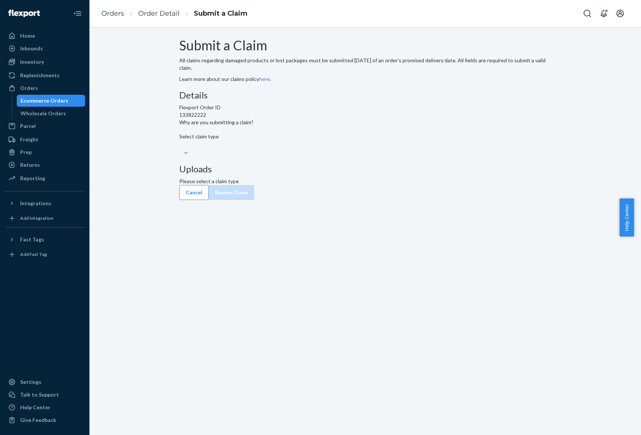
click at [332, 157] on div "Details Flexport Order ID 133822222 Why are you submitting a claim? Select clai…" at bounding box center [365, 123] width 372 height 66
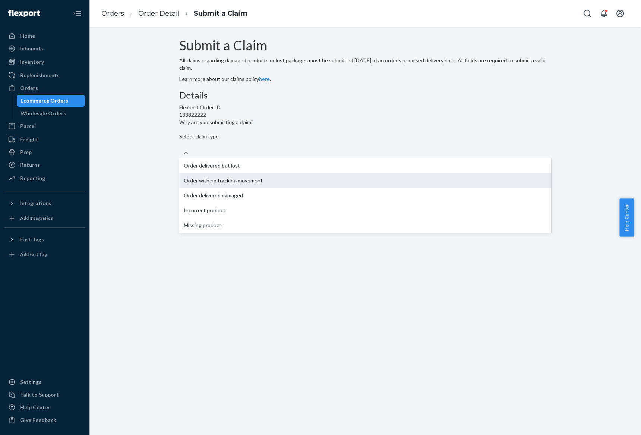
click at [317, 188] on div "Order with no tracking movement" at bounding box center [365, 180] width 372 height 15
click at [180, 148] on input "Why are you submitting a claim? option Order with no tracking movement focused,…" at bounding box center [179, 144] width 1 height 7
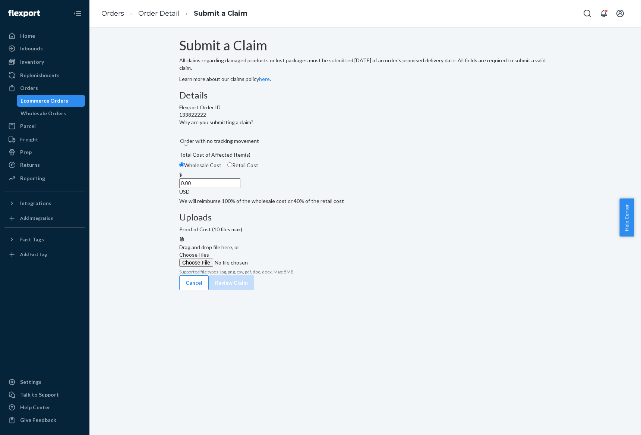
click at [272, 171] on div "Wholesale Cost Retail Cost" at bounding box center [365, 165] width 378 height 9
click at [184, 167] on input "Wholesale Cost" at bounding box center [181, 164] width 5 height 5
click at [258, 168] on span "Retail Cost" at bounding box center [245, 165] width 26 height 6
click at [232, 167] on input "Retail Cost" at bounding box center [229, 164] width 5 height 5
radio input "true"
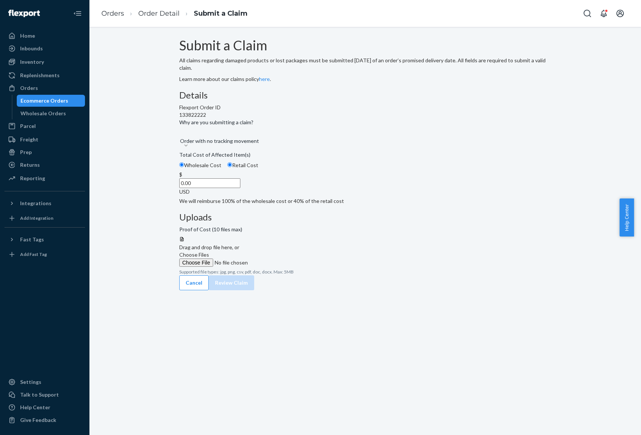
radio input "false"
drag, startPoint x: 282, startPoint y: 230, endPoint x: 349, endPoint y: 247, distance: 69.3
click at [349, 205] on div "Details Flexport Order ID 133822222 Why are you submitting a claim? Order with …" at bounding box center [365, 147] width 372 height 114
type input "49.99"
click at [426, 260] on div "Uploads Proof of Cost (10 files max) Drag and drop file here, or Choose Files S…" at bounding box center [365, 243] width 372 height 63
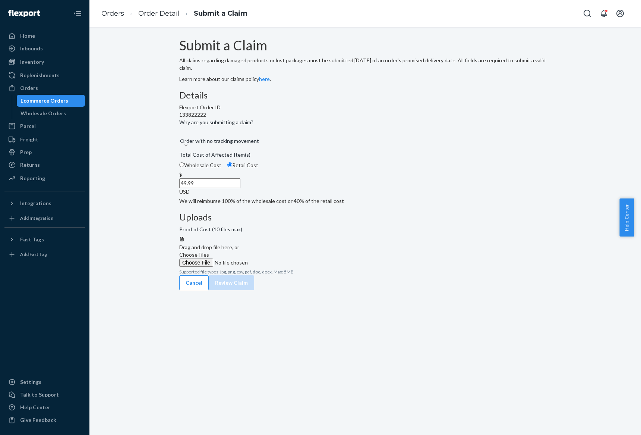
click at [449, 236] on div at bounding box center [365, 236] width 372 height 0
click at [515, 296] on div "Cancel Review Claim" at bounding box center [365, 290] width 372 height 15
click at [254, 283] on button "Review Claim" at bounding box center [231, 290] width 45 height 15
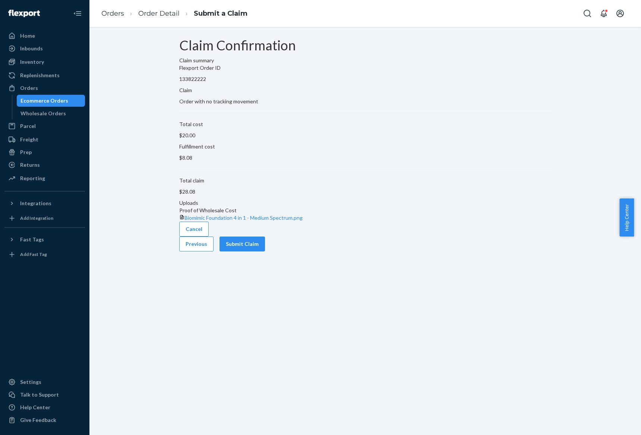
click at [243, 83] on p "133822222" at bounding box center [365, 78] width 372 height 7
copy p "133822222"
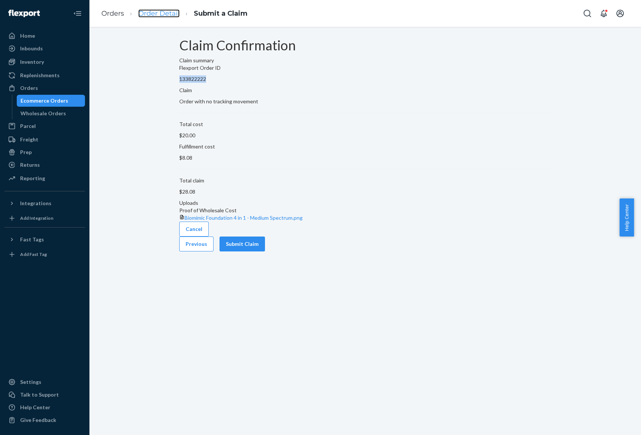
click at [164, 9] on link "Order Detail" at bounding box center [158, 13] width 41 height 8
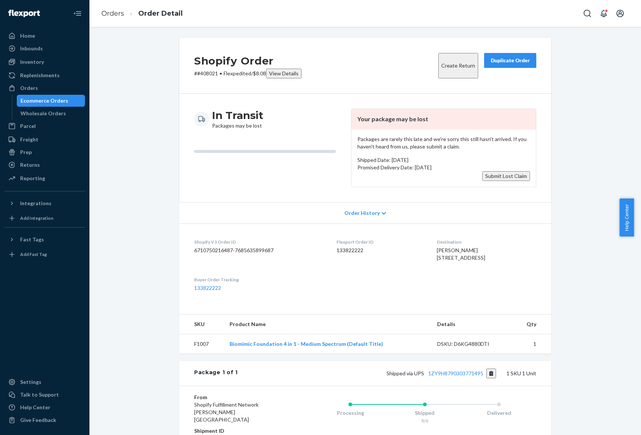
click at [196, 79] on div "Shopify Order # #408021 • Flexpedited / $8.08 View Details Create Return Duplic…" at bounding box center [365, 66] width 372 height 56
click at [509, 181] on button "Submit Lost Claim" at bounding box center [506, 176] width 48 height 10
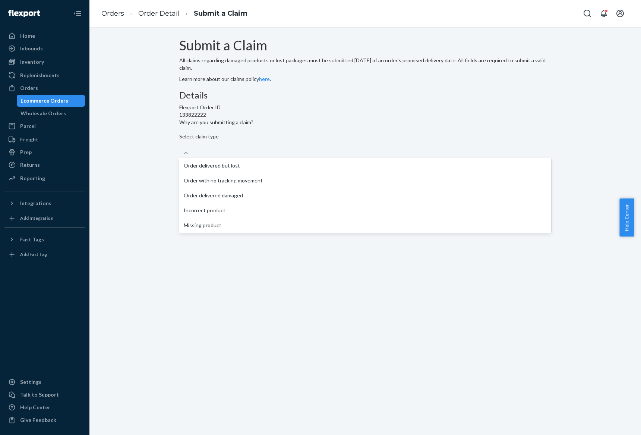
click at [311, 149] on div "Select claim type" at bounding box center [365, 141] width 372 height 16
click at [180, 148] on input "Why are you submitting a claim? option Order delivered but lost focused, 1 of 5…" at bounding box center [179, 144] width 1 height 7
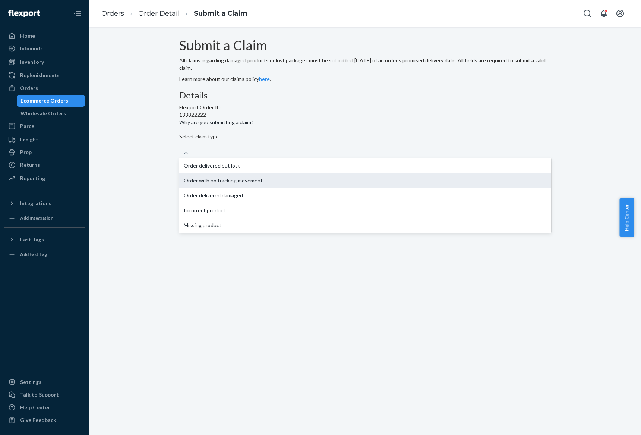
click at [301, 188] on div "Order with no tracking movement" at bounding box center [365, 180] width 372 height 15
click at [180, 148] on input "Why are you submitting a claim? option Order with no tracking movement focused,…" at bounding box center [179, 144] width 1 height 7
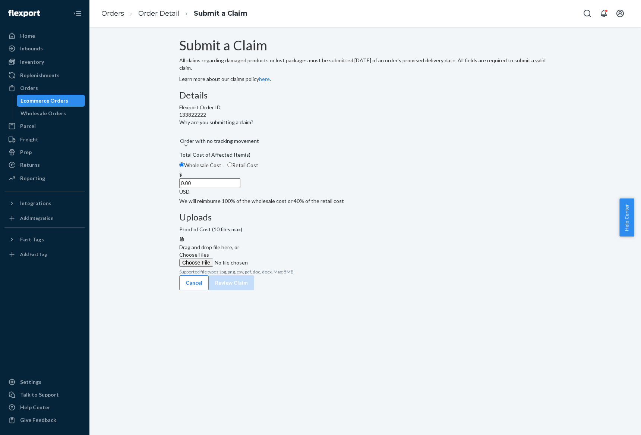
click at [250, 161] on span "Total Cost of Affected Item(s)" at bounding box center [214, 156] width 71 height 10
click at [184, 167] on input "Wholesale Cost" at bounding box center [181, 164] width 5 height 5
click at [258, 168] on span "Retail Cost" at bounding box center [245, 165] width 26 height 6
click at [232, 167] on input "Retail Cost" at bounding box center [229, 164] width 5 height 5
radio input "true"
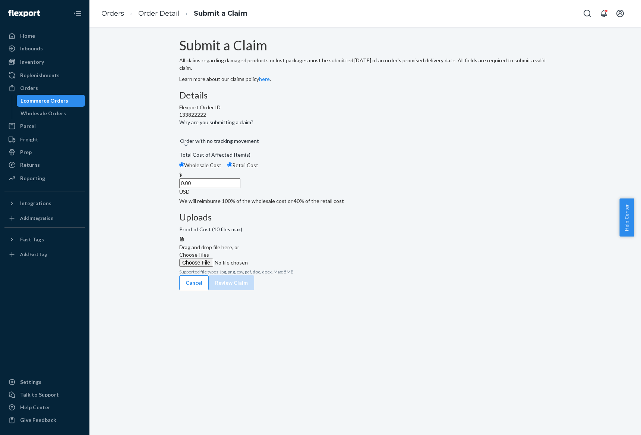
radio input "false"
drag, startPoint x: 284, startPoint y: 232, endPoint x: 350, endPoint y: 230, distance: 65.3
click at [350, 230] on div "Details Flexport Order ID 133822222 Why are you submitting a claim? Order with …" at bounding box center [365, 182] width 372 height 185
type input "49.99"
click at [371, 240] on div "Details Flexport Order ID 133822222 Why are you submitting a claim? Order with …" at bounding box center [365, 182] width 372 height 185
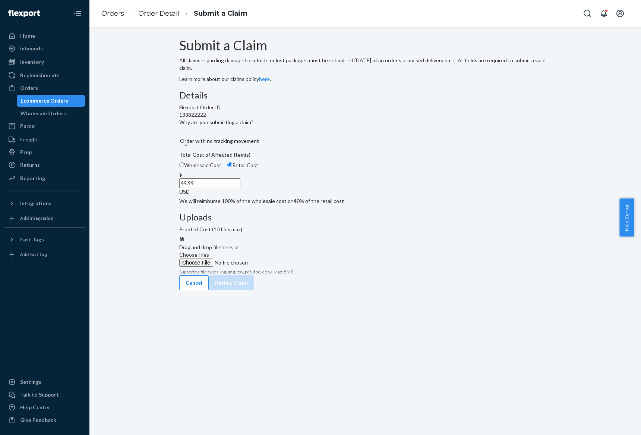
click at [281, 251] on label "Choose Files" at bounding box center [229, 259] width 101 height 16
click at [281, 258] on input "Choose Files" at bounding box center [229, 262] width 101 height 8
click at [506, 283] on div "Cancel Review Claim" at bounding box center [365, 290] width 372 height 15
click at [254, 284] on button "Review Claim" at bounding box center [231, 290] width 45 height 15
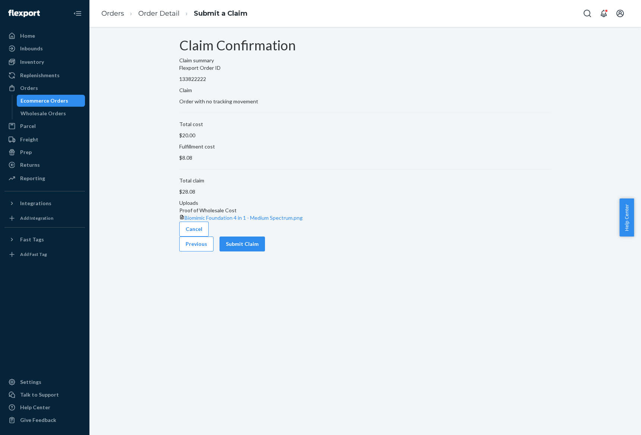
click at [246, 83] on p "133822222" at bounding box center [365, 78] width 372 height 7
copy p "133822222"
click at [265, 251] on button "Submit Claim" at bounding box center [242, 243] width 45 height 15
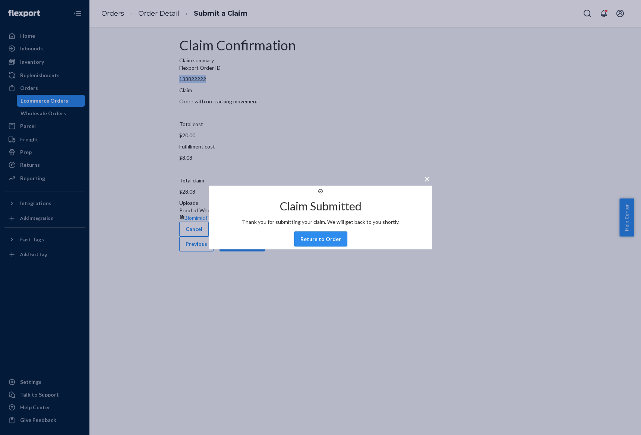
click at [336, 246] on button "Return to Order" at bounding box center [320, 238] width 53 height 15
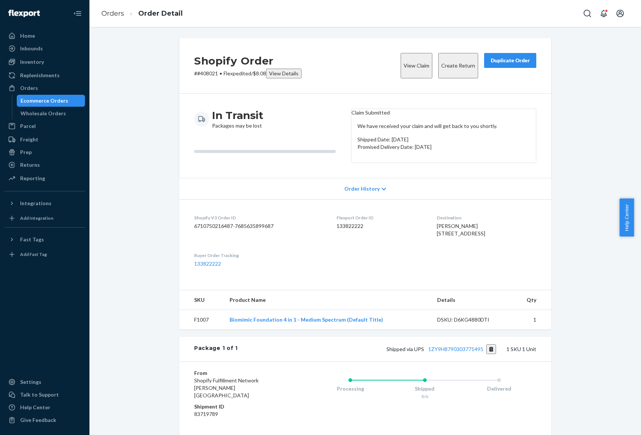
click at [437, 236] on span "[PERSON_NAME] [STREET_ADDRESS]" at bounding box center [461, 230] width 48 height 14
copy span "[PERSON_NAME]"
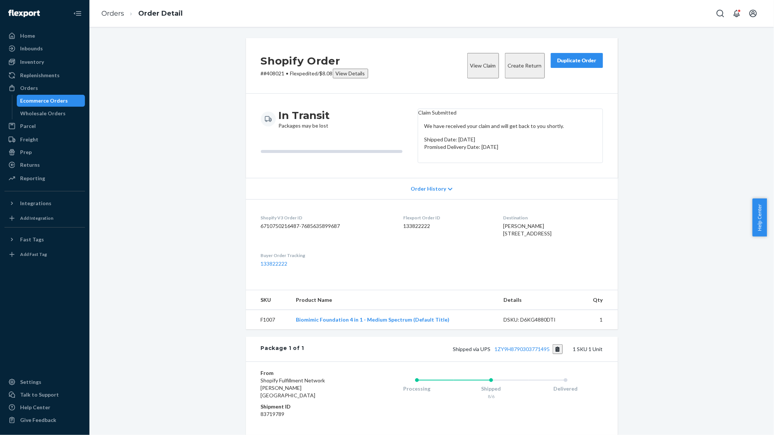
click at [116, 19] on ol "Orders Order Detail" at bounding box center [141, 14] width 93 height 22
click at [111, 7] on ol "Orders Order Detail" at bounding box center [141, 14] width 93 height 22
click at [116, 23] on ol "Orders Order Detail" at bounding box center [141, 14] width 93 height 22
click at [111, 11] on link "Orders" at bounding box center [112, 13] width 23 height 8
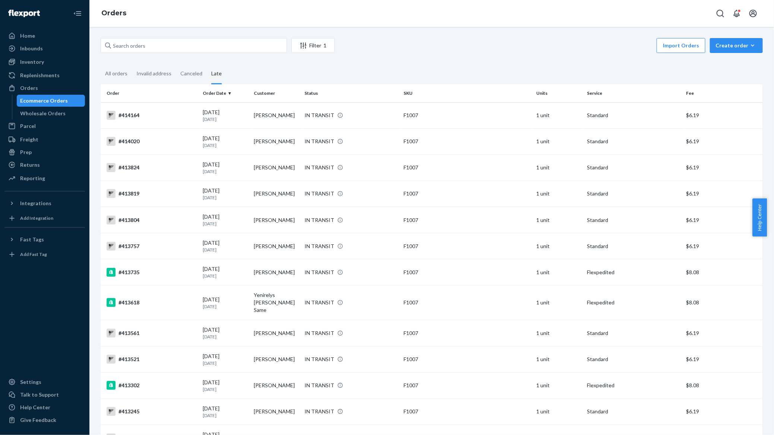
scroll to position [1029, 0]
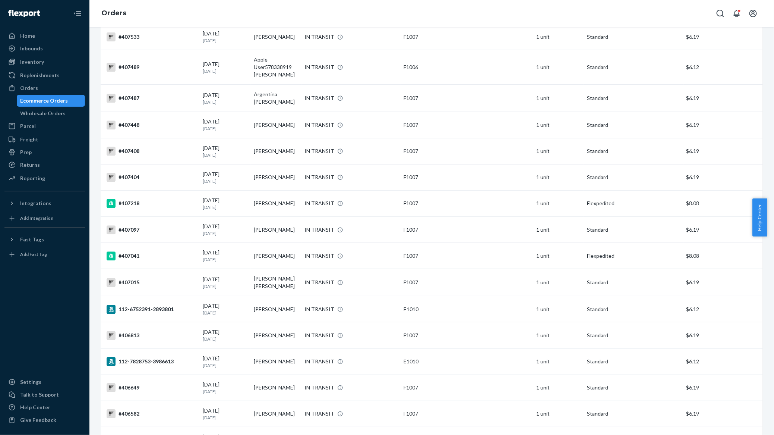
click at [214, 19] on div "Orders" at bounding box center [431, 13] width 685 height 27
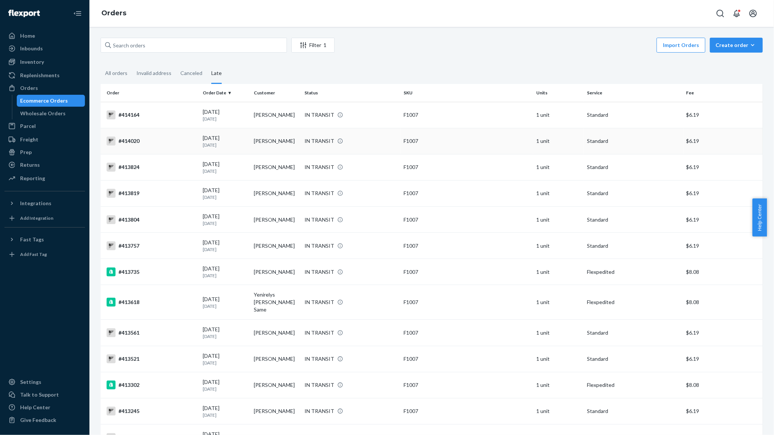
scroll to position [0, 0]
click at [118, 75] on div "All orders" at bounding box center [116, 74] width 22 height 20
click at [101, 64] on input "All orders" at bounding box center [101, 64] width 0 height 0
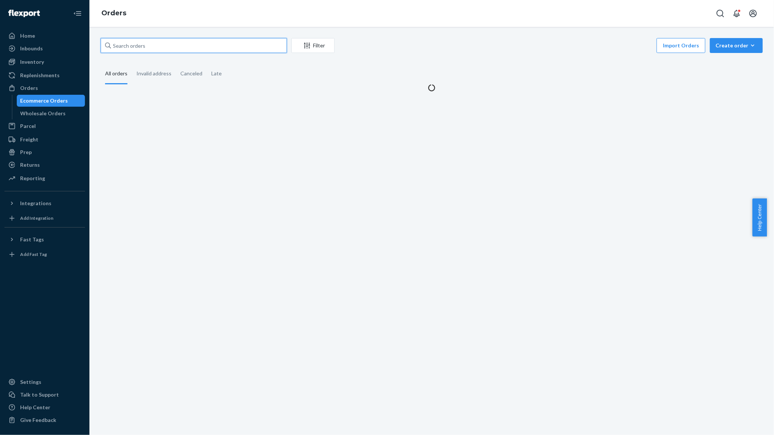
click at [142, 48] on input "text" at bounding box center [194, 45] width 186 height 15
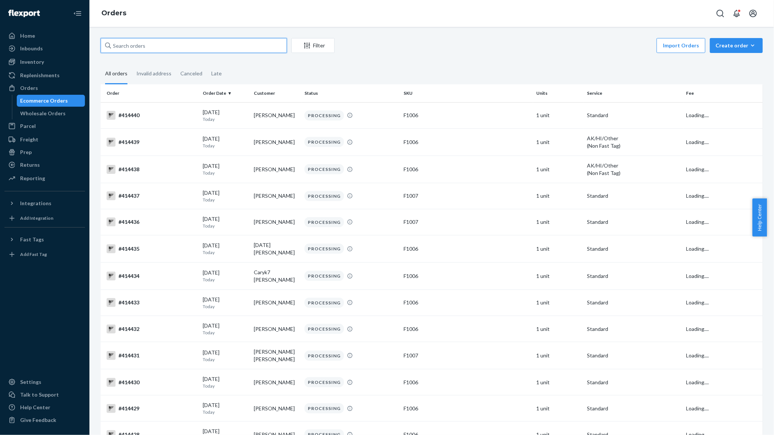
paste input "411451"
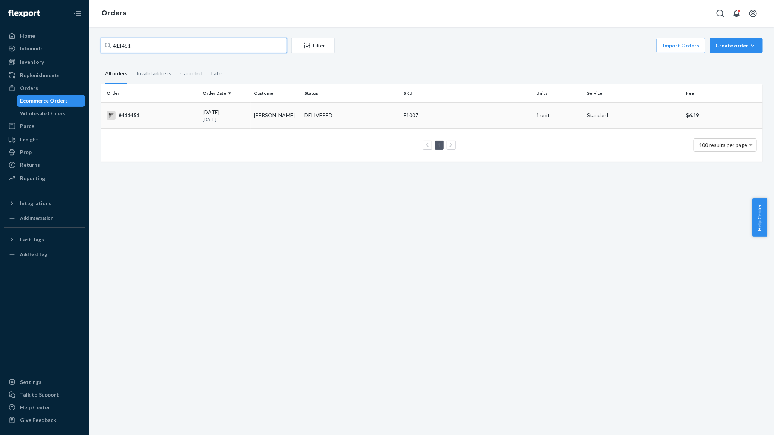
type input "411451"
click at [234, 111] on div "[DATE] [DATE]" at bounding box center [225, 115] width 45 height 14
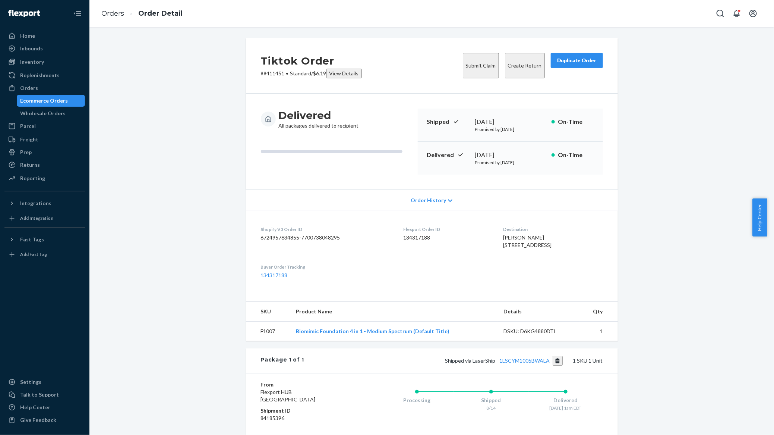
click at [474, 66] on button "Submit Claim" at bounding box center [481, 65] width 36 height 25
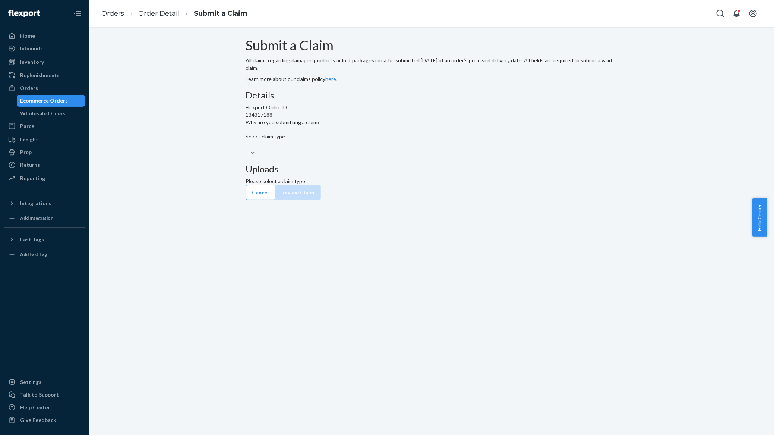
click at [383, 149] on div "Select claim type" at bounding box center [432, 141] width 372 height 16
click at [247, 148] on input "Why are you submitting a claim? Select claim type" at bounding box center [246, 144] width 1 height 7
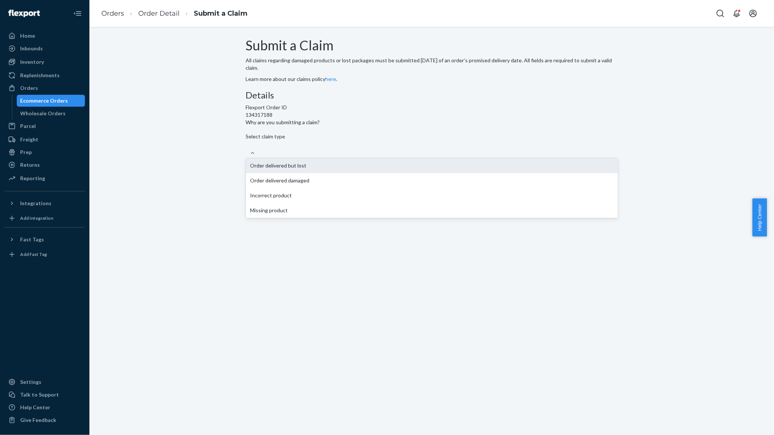
click at [373, 173] on div "Order delivered but lost" at bounding box center [432, 165] width 372 height 15
click at [247, 148] on input "Why are you submitting a claim? option Order delivered but lost focused, 1 of 4…" at bounding box center [246, 144] width 1 height 7
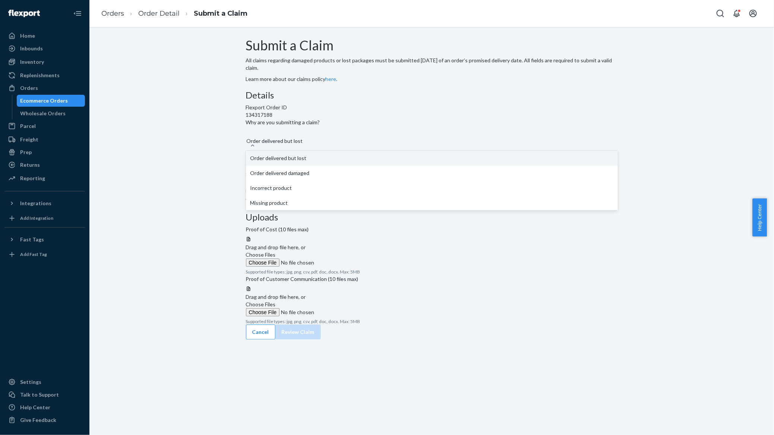
click at [352, 142] on div "Order delivered but lost" at bounding box center [432, 137] width 372 height 9
click at [247, 141] on input "Why are you submitting a claim? option Order delivered but lost, selected. opti…" at bounding box center [246, 136] width 1 height 7
click at [352, 142] on div "Order delivered but lost" at bounding box center [432, 137] width 372 height 9
click at [247, 141] on input "Why are you submitting a claim? option Order delivered but lost, selected. opti…" at bounding box center [246, 136] width 1 height 7
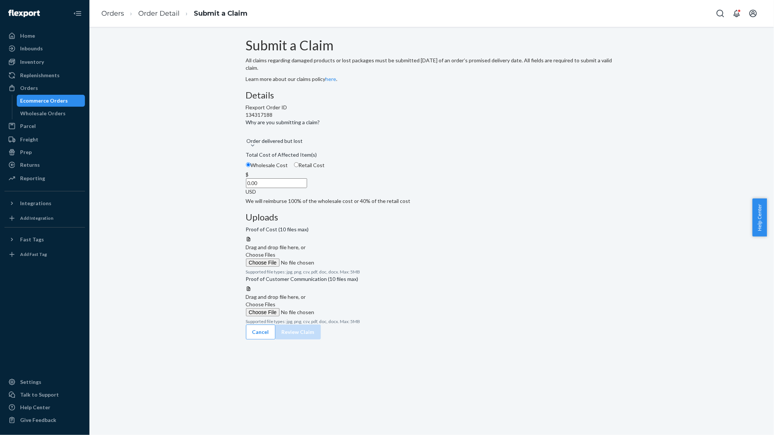
click at [325, 168] on span "Retail Cost" at bounding box center [312, 165] width 26 height 6
click at [299, 167] on input "Retail Cost" at bounding box center [296, 164] width 5 height 5
radio input "true"
radio input "false"
drag, startPoint x: 338, startPoint y: 237, endPoint x: 398, endPoint y: 244, distance: 60.0
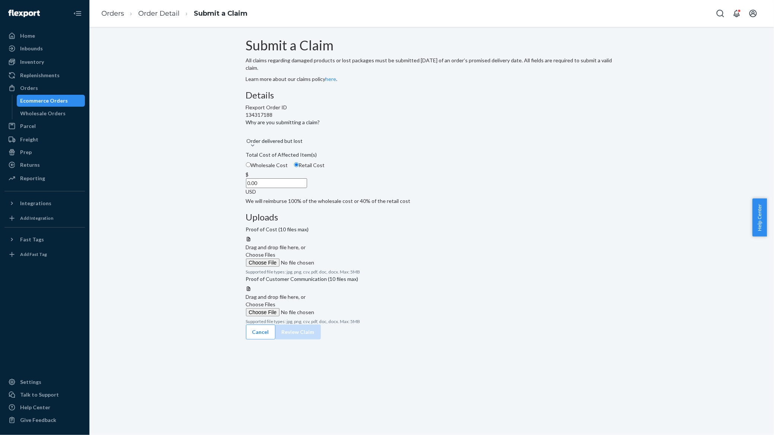
click at [398, 205] on div "Details Flexport Order ID 134317188 Why are you submitting a claim? Order deliv…" at bounding box center [432, 147] width 372 height 114
type input "49.99"
click at [276, 251] on span "Choose Files" at bounding box center [261, 254] width 30 height 6
click at [347, 258] on input "Choose Files" at bounding box center [296, 262] width 101 height 8
click at [347, 324] on label "Choose Files" at bounding box center [296, 316] width 101 height 16
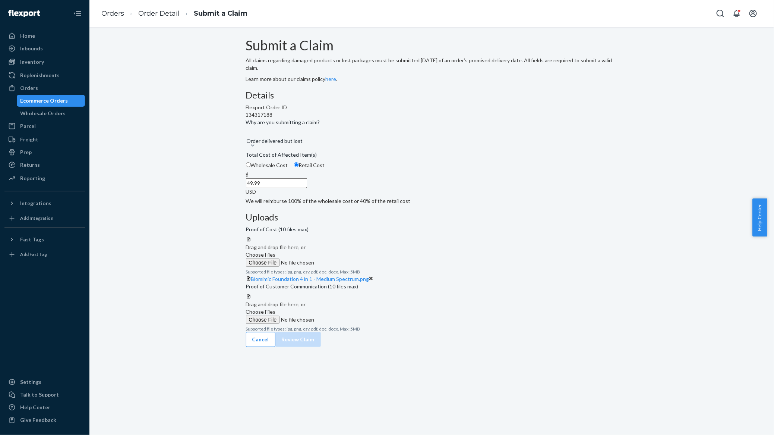
click at [347, 324] on input "Choose Files" at bounding box center [296, 319] width 101 height 8
click at [325, 338] on span "Screenshot [DATE] 144319.png" at bounding box center [288, 335] width 74 height 6
click at [329, 337] on icon at bounding box center [327, 336] width 4 height 4
click at [347, 324] on label "Choose Files" at bounding box center [296, 316] width 101 height 16
click at [347, 324] on input "Choose Files" at bounding box center [296, 319] width 101 height 8
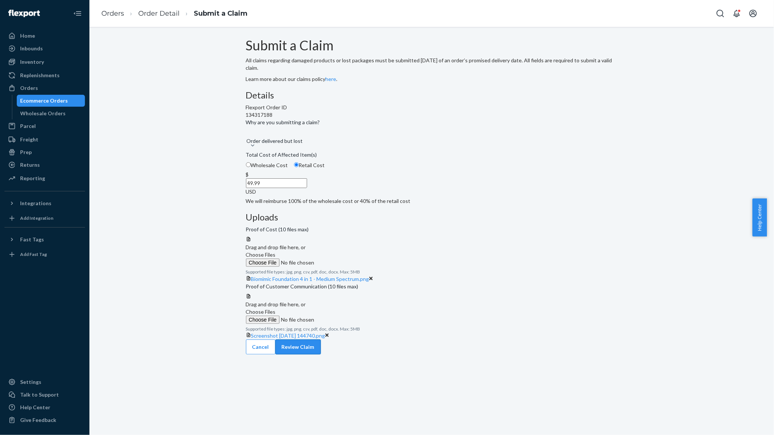
click at [321, 354] on button "Review Claim" at bounding box center [297, 346] width 45 height 15
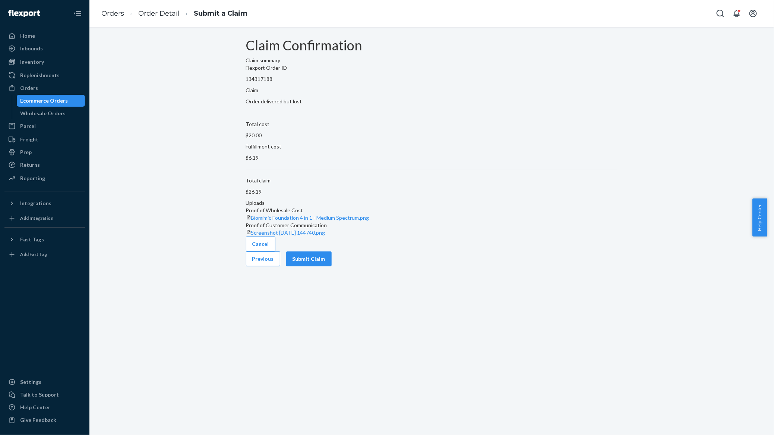
click at [317, 136] on div "Claim summary Flexport Order ID 134317188 Claim Order delivered but lost Total …" at bounding box center [432, 126] width 372 height 139
click at [314, 135] on div "Claim summary Flexport Order ID 134317188 Claim Order delivered but lost Total …" at bounding box center [432, 126] width 372 height 139
click at [307, 83] on p "134317188" at bounding box center [432, 78] width 372 height 7
copy p "134317188"
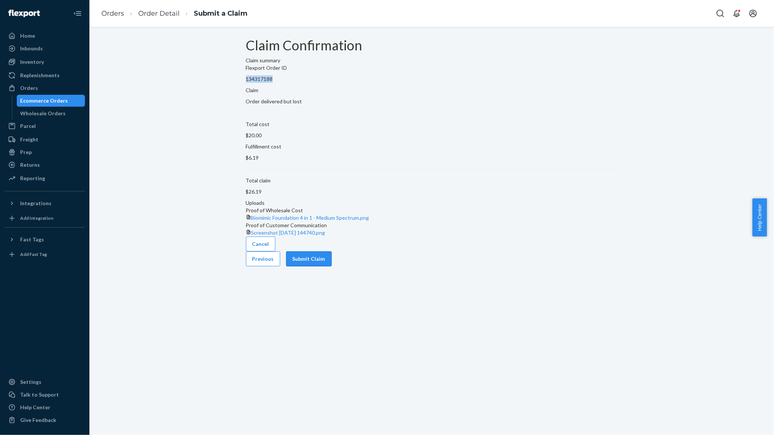
click at [332, 266] on button "Submit Claim" at bounding box center [308, 258] width 45 height 15
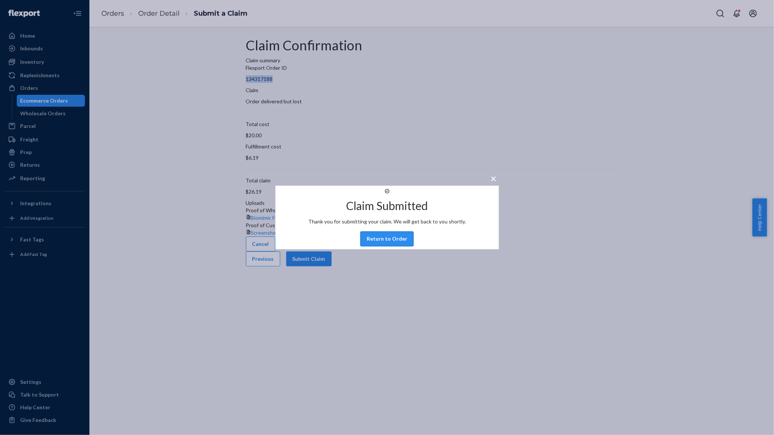
click at [376, 246] on button "Return to Order" at bounding box center [386, 238] width 53 height 15
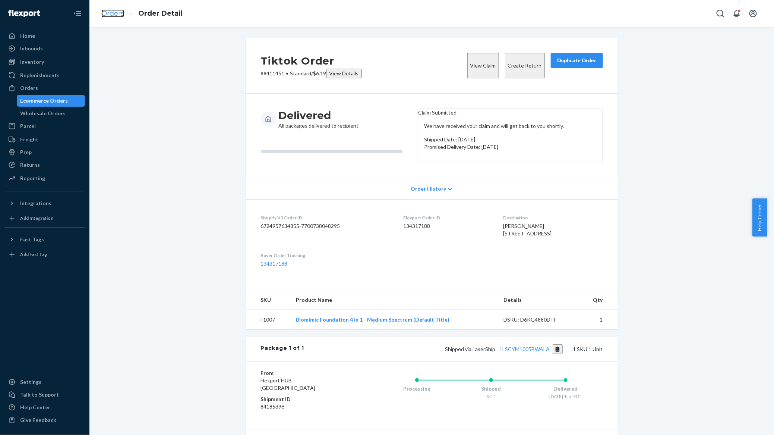
click at [114, 10] on link "Orders" at bounding box center [112, 13] width 23 height 8
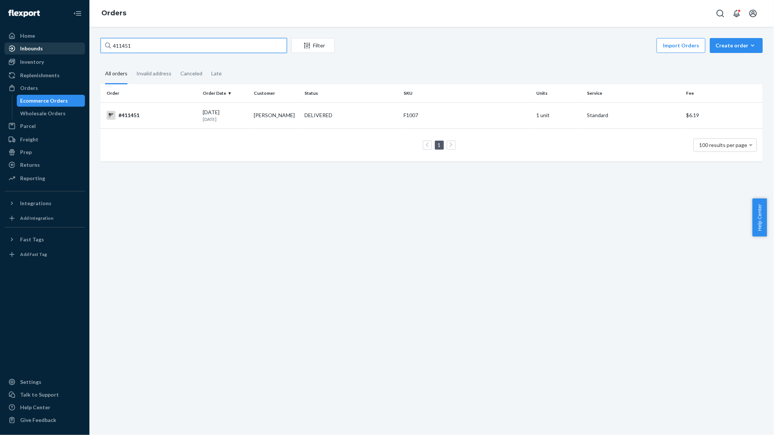
drag, startPoint x: 171, startPoint y: 41, endPoint x: 62, endPoint y: 49, distance: 109.9
click at [62, 49] on div "Home Inbounds Shipping Plans Problems Inventory Products Replenishments Orders …" at bounding box center [387, 217] width 774 height 435
paste input "785"
type input "411785"
click at [245, 118] on p "[DATE]" at bounding box center [225, 119] width 45 height 6
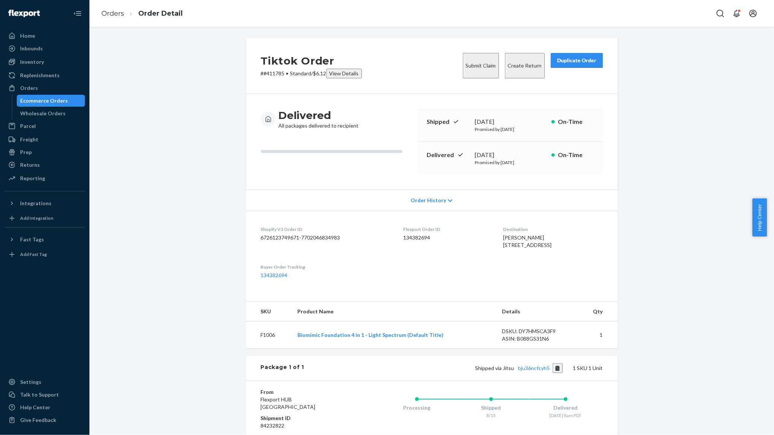
click at [463, 63] on button "Submit Claim" at bounding box center [481, 65] width 36 height 25
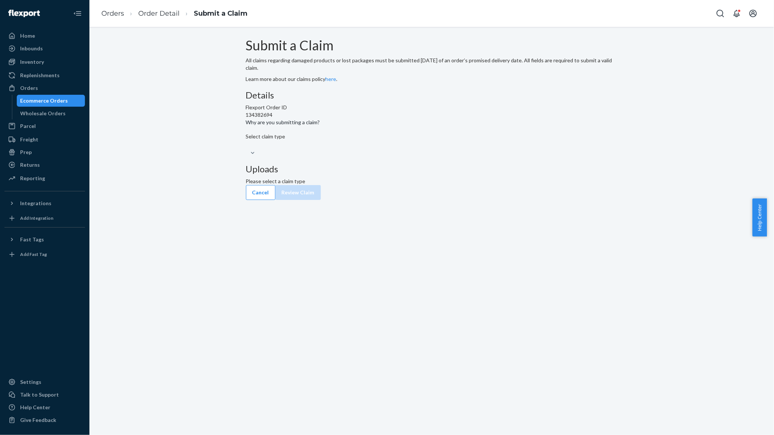
click at [377, 149] on div "Select claim type" at bounding box center [432, 141] width 372 height 16
click at [247, 148] on input "Why are you submitting a claim? Select claim type" at bounding box center [246, 144] width 1 height 7
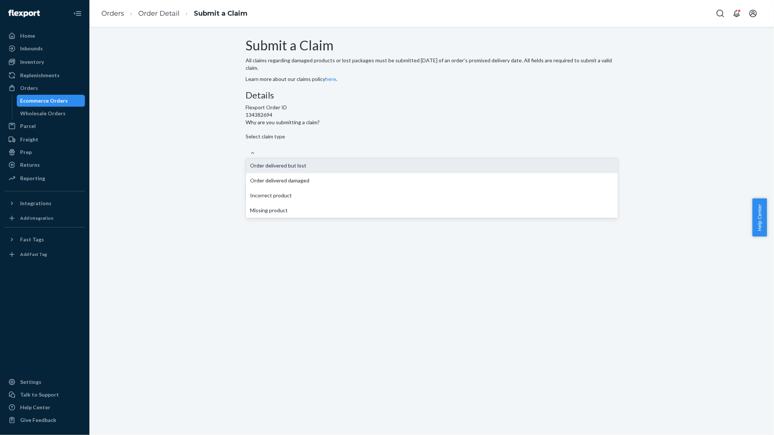
click at [375, 173] on div "Order delivered but lost" at bounding box center [432, 165] width 372 height 15
click at [247, 148] on input "Why are you submitting a claim? option Order delivered but lost focused, 1 of 4…" at bounding box center [246, 144] width 1 height 7
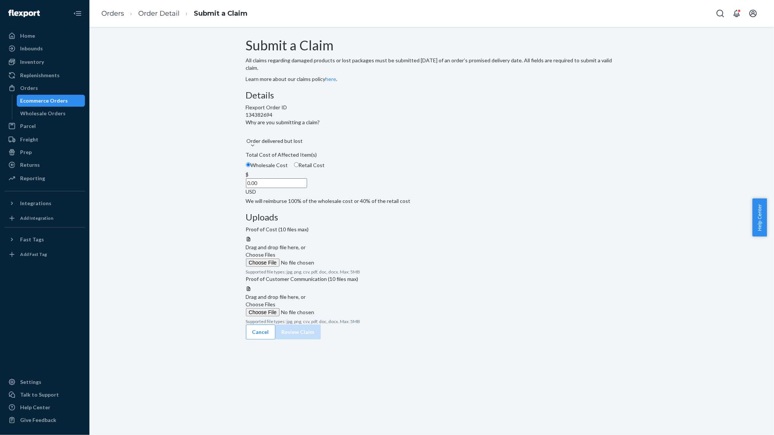
click at [325, 168] on span "Retail Cost" at bounding box center [312, 165] width 26 height 6
click at [299, 167] on input "Retail Cost" at bounding box center [296, 164] width 5 height 5
radio input "true"
radio input "false"
drag, startPoint x: 353, startPoint y: 229, endPoint x: 416, endPoint y: 254, distance: 67.8
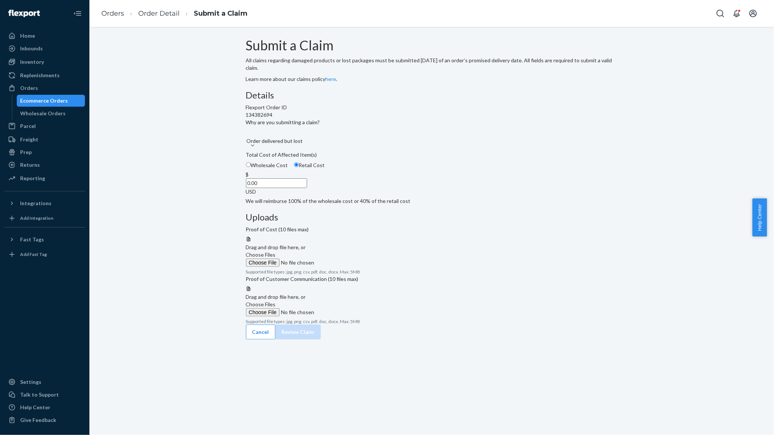
click at [416, 205] on div "Details Flexport Order ID 134382694 Why are you submitting a claim? Order deliv…" at bounding box center [432, 147] width 372 height 114
type input "49.99"
click at [347, 251] on label "Choose Files" at bounding box center [296, 259] width 101 height 16
click at [347, 258] on input "Choose Files" at bounding box center [296, 262] width 101 height 8
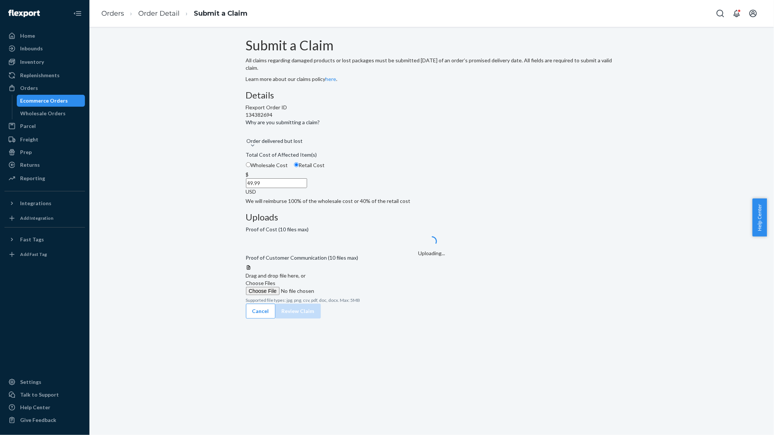
click at [347, 281] on label "Choose Files" at bounding box center [296, 287] width 101 height 16
click at [347, 287] on input "Choose Files" at bounding box center [296, 291] width 101 height 8
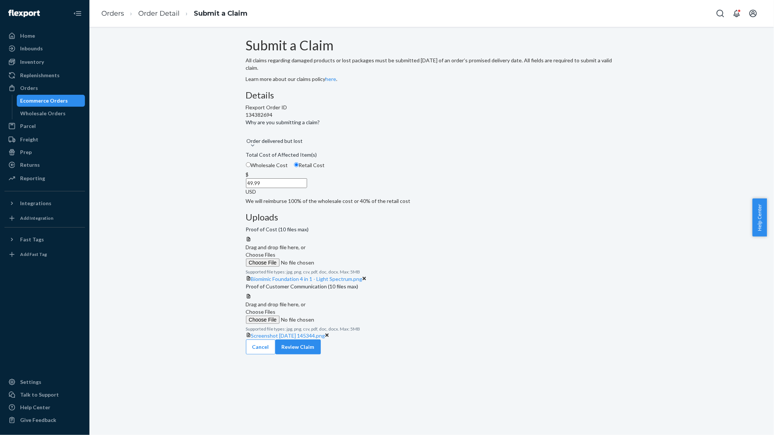
click at [276, 313] on span "Choose Files" at bounding box center [261, 311] width 30 height 6
click at [347, 315] on input "Choose Files" at bounding box center [296, 319] width 101 height 8
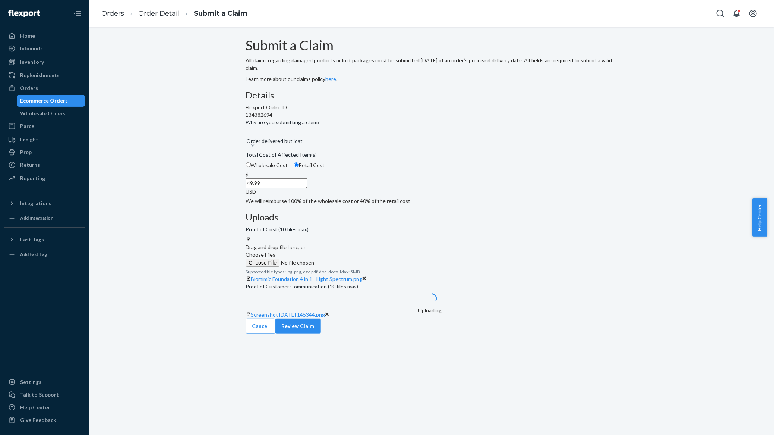
click at [641, 333] on div "Submit a Claim All claims regarding damaged products or lost packages must be s…" at bounding box center [431, 185] width 673 height 295
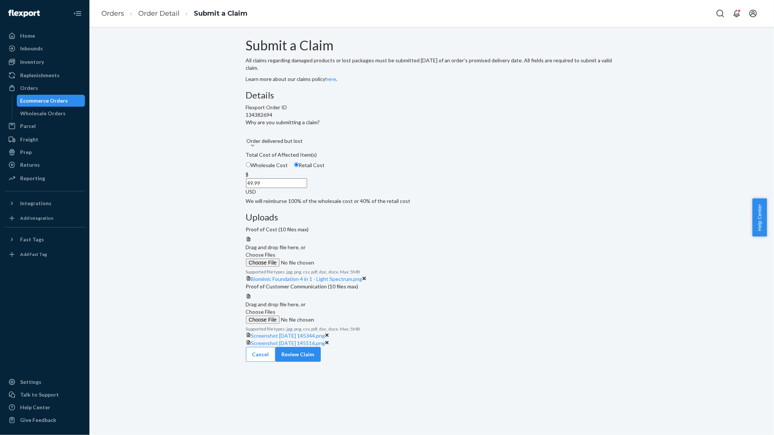
scroll to position [12, 0]
click at [321, 362] on button "Review Claim" at bounding box center [297, 354] width 45 height 15
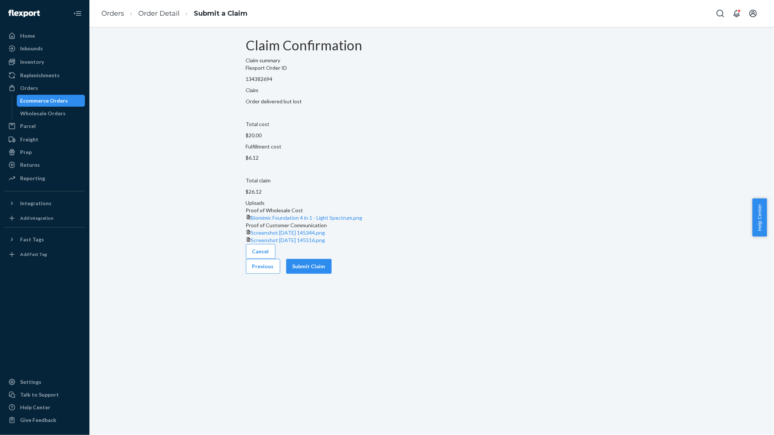
click at [312, 83] on p "134382694" at bounding box center [432, 78] width 372 height 7
copy p "134382694"
click at [584, 274] on div "Cancel Previous Submit Claim" at bounding box center [432, 259] width 372 height 30
click at [332, 274] on button "Submit Claim" at bounding box center [308, 266] width 45 height 15
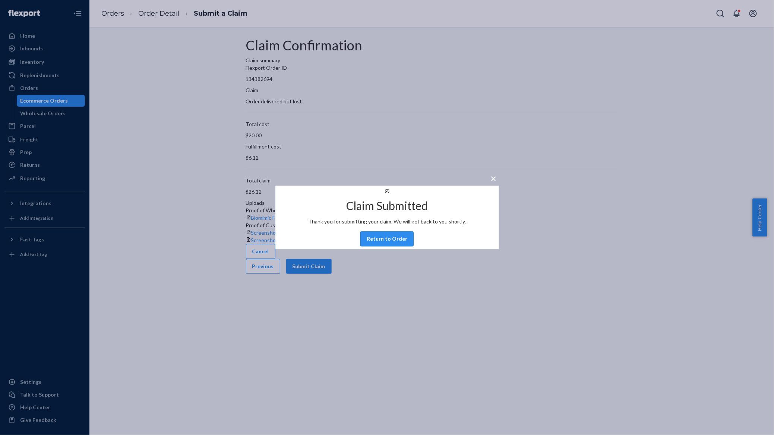
click at [399, 242] on button "Return to Order" at bounding box center [386, 238] width 53 height 15
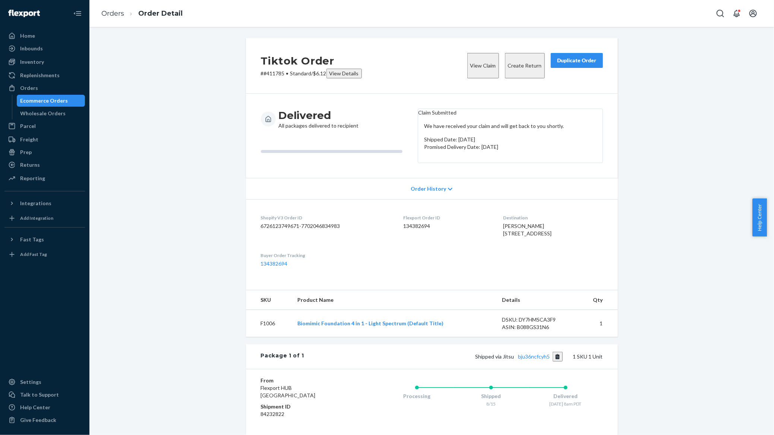
click at [503, 236] on span "[PERSON_NAME] [STREET_ADDRESS]" at bounding box center [527, 230] width 48 height 14
copy span "[PERSON_NAME]"
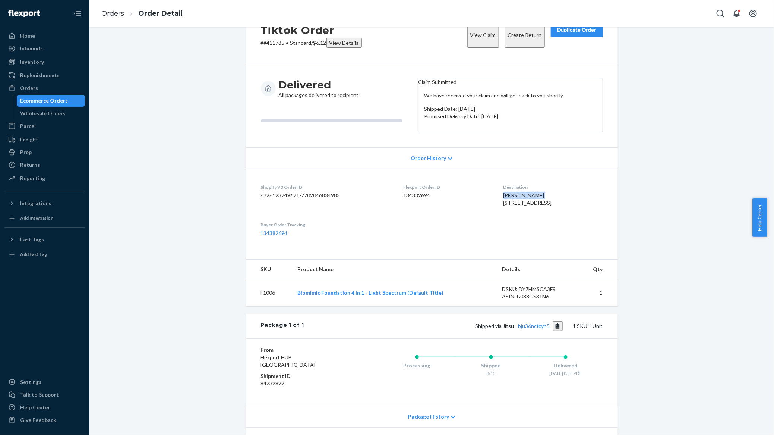
scroll to position [47, 0]
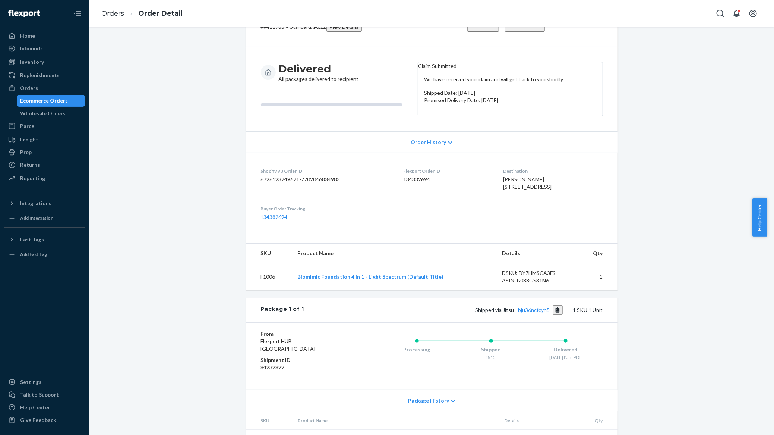
click at [640, 160] on div "Tiktok Order # #411785 • Standard / $6.12 View Details View Claim Create Return…" at bounding box center [431, 228] width 673 height 474
click at [109, 12] on link "Orders" at bounding box center [112, 13] width 23 height 8
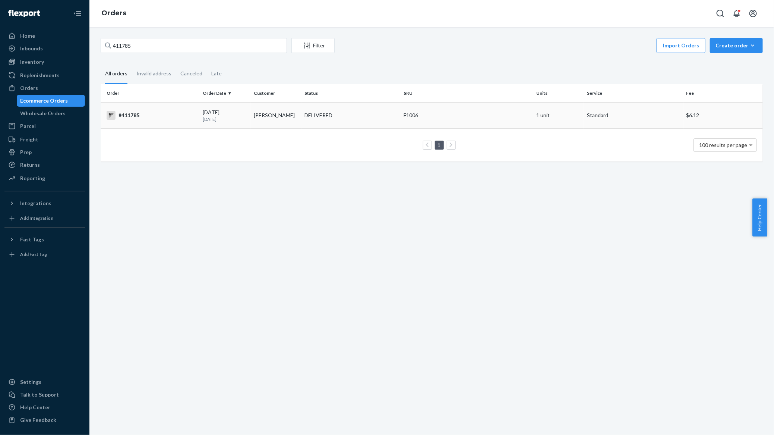
click at [278, 115] on td "[PERSON_NAME]" at bounding box center [276, 115] width 51 height 26
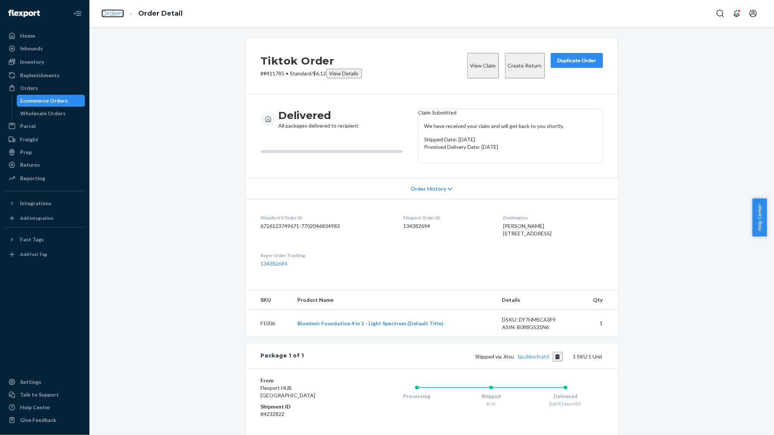
click at [109, 13] on link "Orders" at bounding box center [112, 13] width 23 height 8
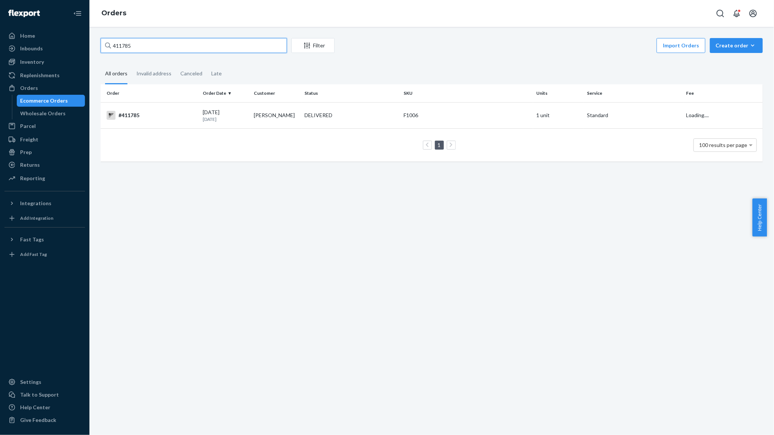
click at [142, 45] on input "411785" at bounding box center [194, 45] width 186 height 15
paste input "133822222"
type input "133822222"
click at [150, 120] on td "#408021" at bounding box center [151, 115] width 100 height 26
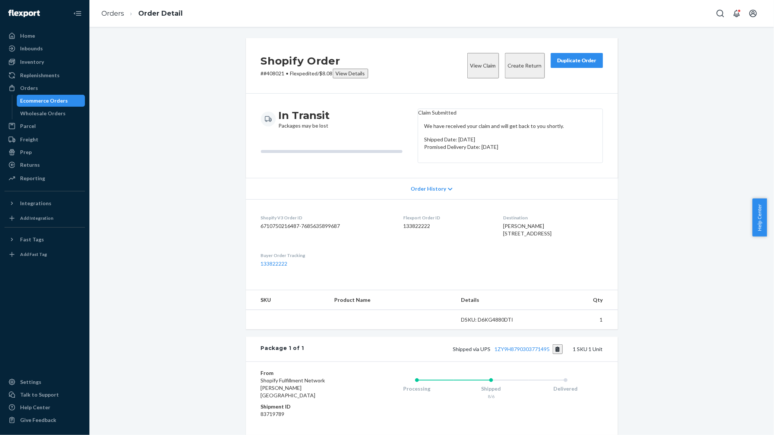
click at [271, 73] on p "# #408021 • Flexpedited / $8.08 View Details" at bounding box center [314, 74] width 107 height 10
copy p "408021"
click at [36, 34] on div "Home" at bounding box center [44, 36] width 79 height 10
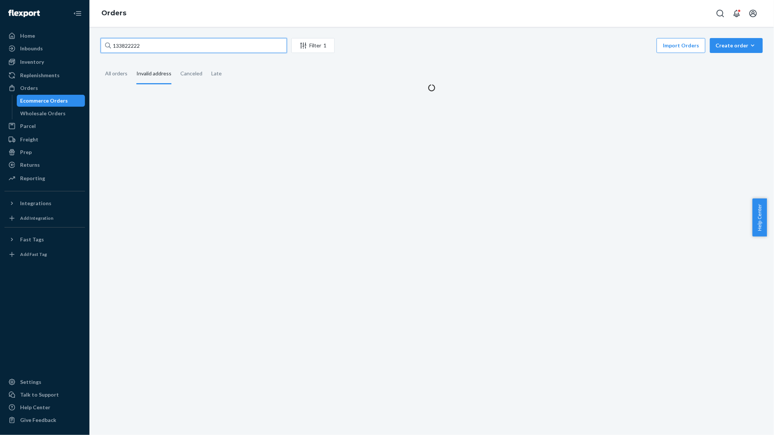
click at [169, 45] on input "133822222" at bounding box center [194, 45] width 186 height 15
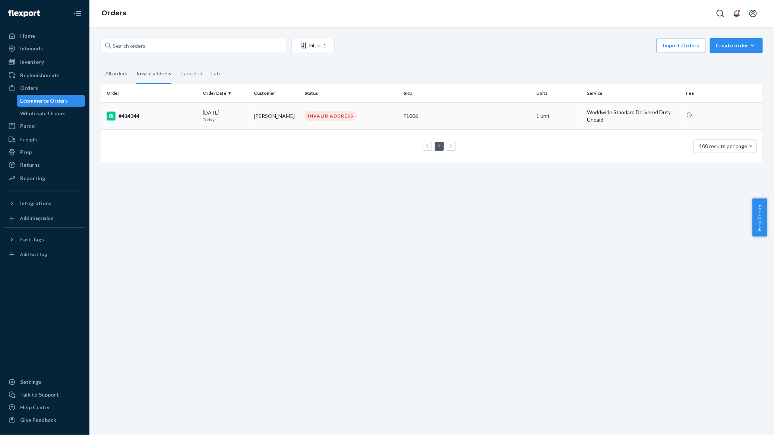
click at [259, 122] on td "[PERSON_NAME]" at bounding box center [276, 115] width 51 height 27
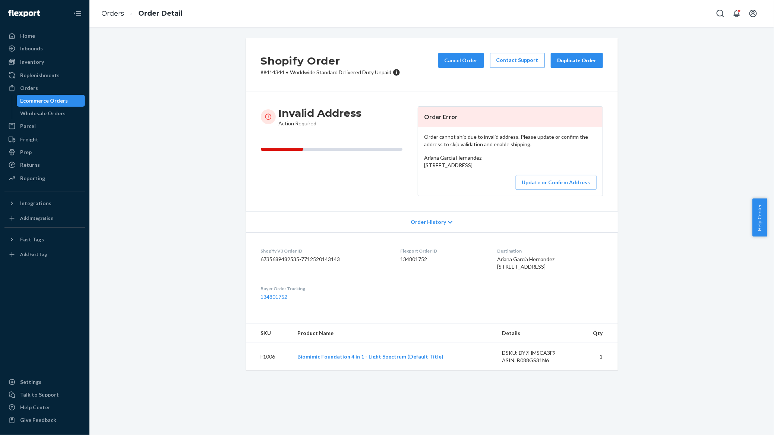
click at [326, 187] on div "Invalid Address Action Required" at bounding box center [336, 151] width 151 height 90
click at [221, 174] on div "Shopify Order # #414344 • Worldwide Standard Delivered Duty Unpaid Cancel Order…" at bounding box center [431, 208] width 673 height 341
click at [199, 121] on div "Shopify Order # #414344 • Worldwide Standard Delivered Duty Unpaid Cancel Order…" at bounding box center [431, 208] width 673 height 341
click at [397, 190] on div "Invalid Address Action Required" at bounding box center [336, 151] width 151 height 90
click at [555, 190] on button "Update or Confirm Address" at bounding box center [556, 182] width 81 height 15
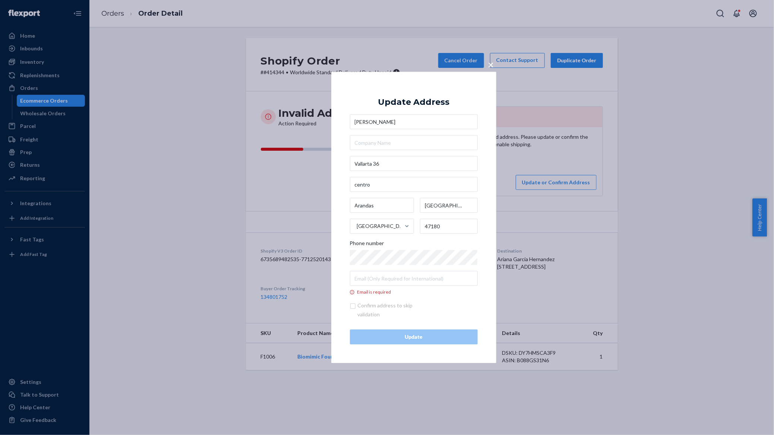
type input "[PERSON_NAME]"
click at [365, 285] on input "Email is required" at bounding box center [414, 278] width 128 height 15
click at [641, 274] on div "× Update Address Ariana [STREET_ADDRESS] Phone number Email is required Confirm…" at bounding box center [387, 217] width 774 height 435
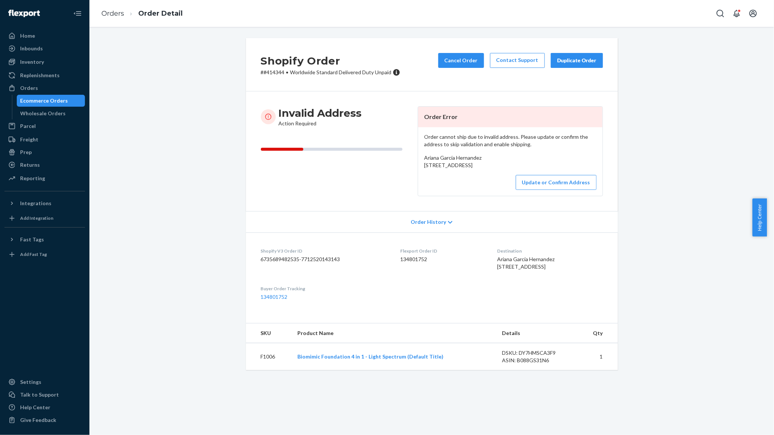
click at [378, 187] on div "Invalid Address Action Required" at bounding box center [336, 151] width 151 height 90
click at [532, 190] on button "Update or Confirm Address" at bounding box center [556, 182] width 81 height 15
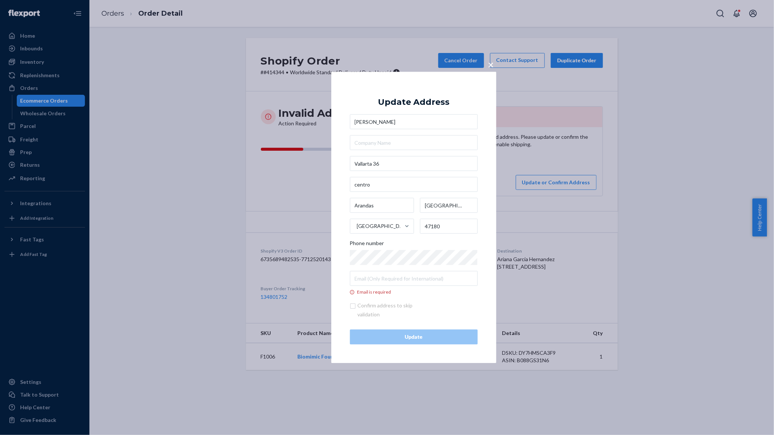
click at [353, 294] on icon at bounding box center [352, 292] width 4 height 4
click at [353, 286] on input "Email is required" at bounding box center [414, 278] width 128 height 15
click at [353, 292] on icon at bounding box center [351, 291] width 7 height 5
click at [353, 286] on input "Email is required" at bounding box center [414, 278] width 128 height 15
click at [376, 287] on label "Email is required" at bounding box center [414, 283] width 128 height 24
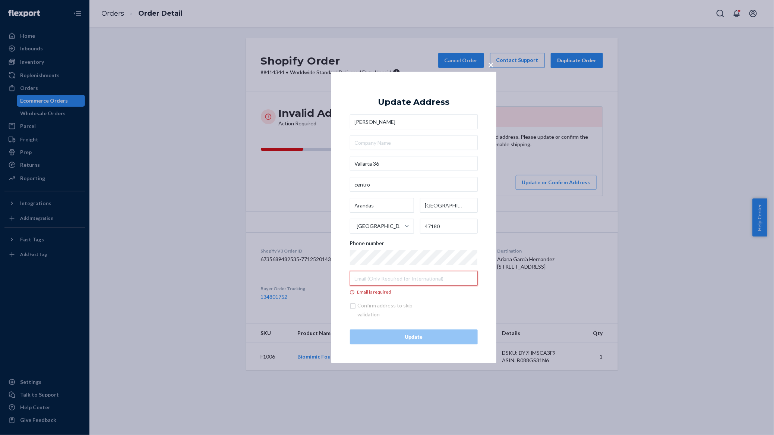
click at [376, 286] on input "Email is required" at bounding box center [414, 278] width 128 height 15
click at [417, 85] on div "× Update Address Ariana [STREET_ADDRESS] Phone number Email is required Confirm…" at bounding box center [413, 217] width 165 height 291
click at [493, 66] on span "×" at bounding box center [491, 64] width 6 height 13
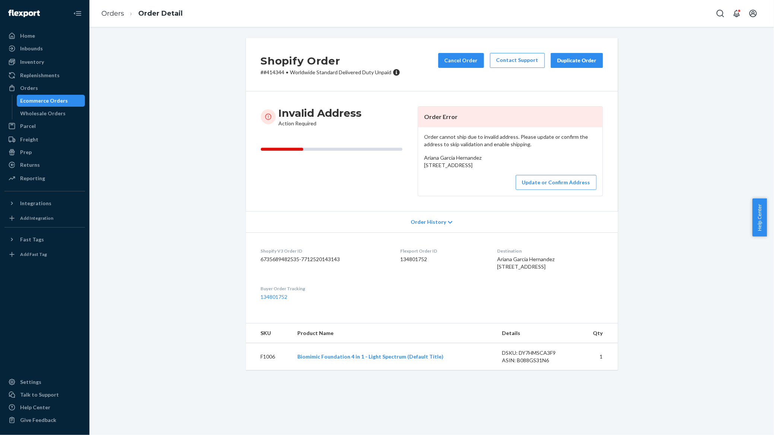
click at [641, 132] on div "Shopify Order # #414344 • Worldwide Standard Delivered Duty Unpaid Cancel Order…" at bounding box center [431, 208] width 673 height 341
click at [116, 12] on link "Orders" at bounding box center [112, 13] width 23 height 8
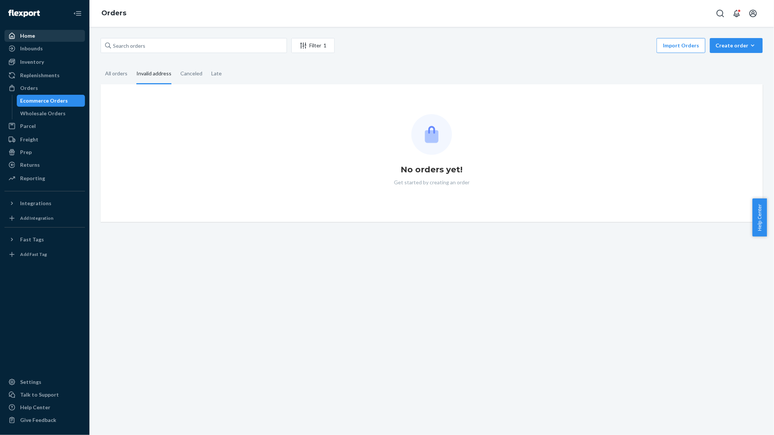
click at [53, 31] on div "Home" at bounding box center [44, 36] width 79 height 10
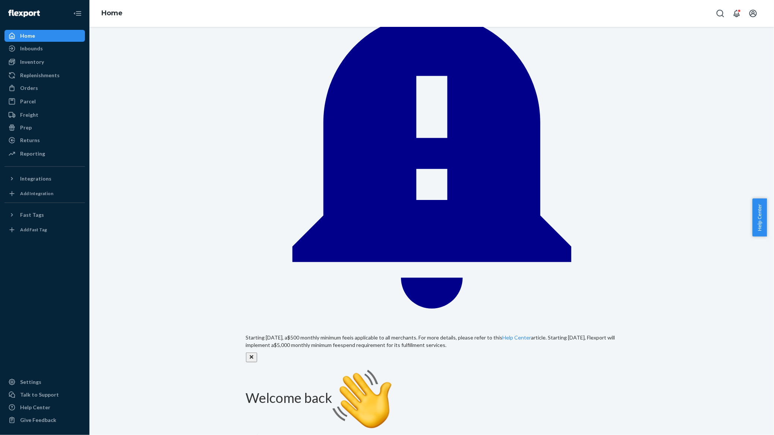
scroll to position [86, 0]
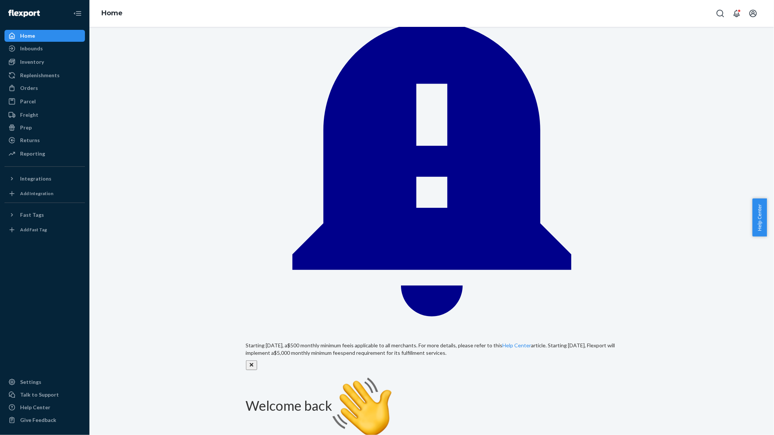
click at [44, 85] on div "Orders" at bounding box center [44, 88] width 79 height 10
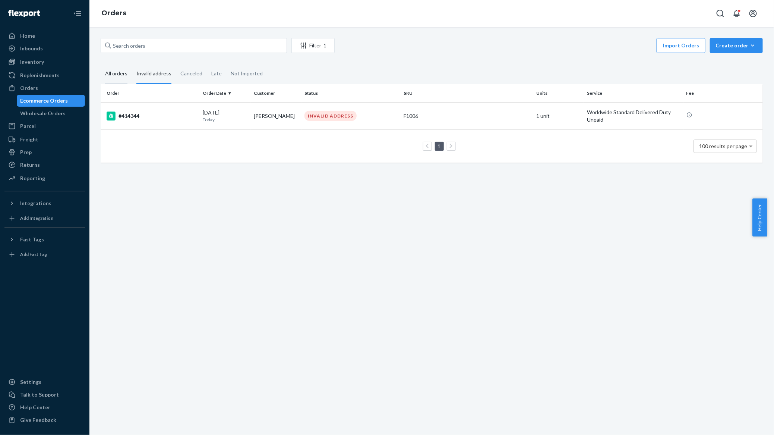
click at [114, 78] on div "All orders" at bounding box center [116, 74] width 22 height 20
click at [101, 64] on input "All orders" at bounding box center [101, 64] width 0 height 0
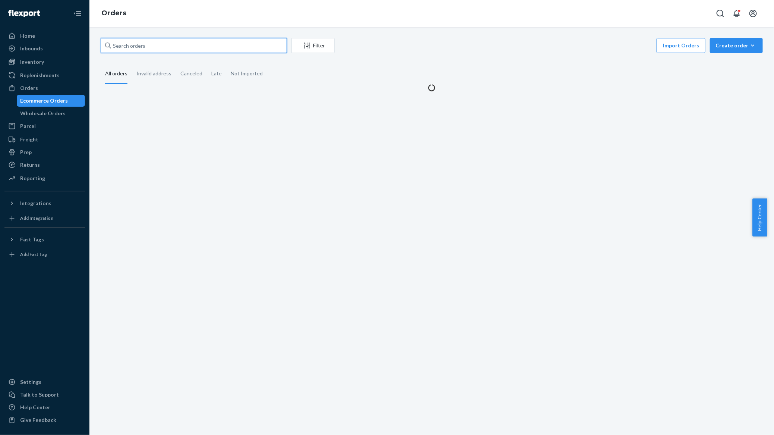
click at [137, 48] on input "text" at bounding box center [194, 45] width 186 height 15
paste input "133822222"
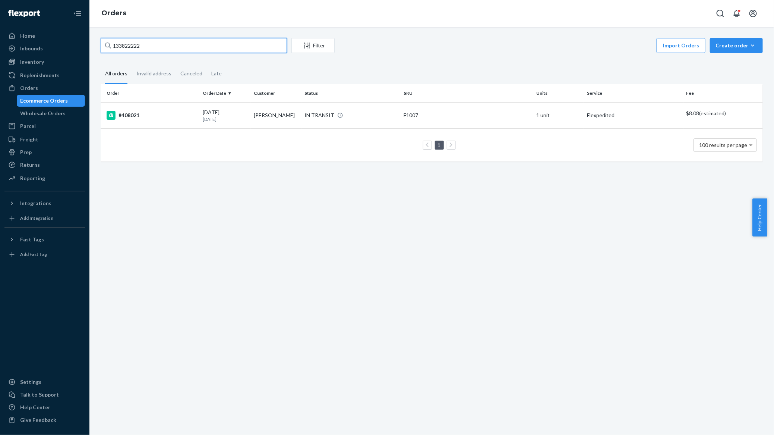
click at [176, 42] on input "133822222" at bounding box center [194, 45] width 186 height 15
paste input "408546"
type input "408546"
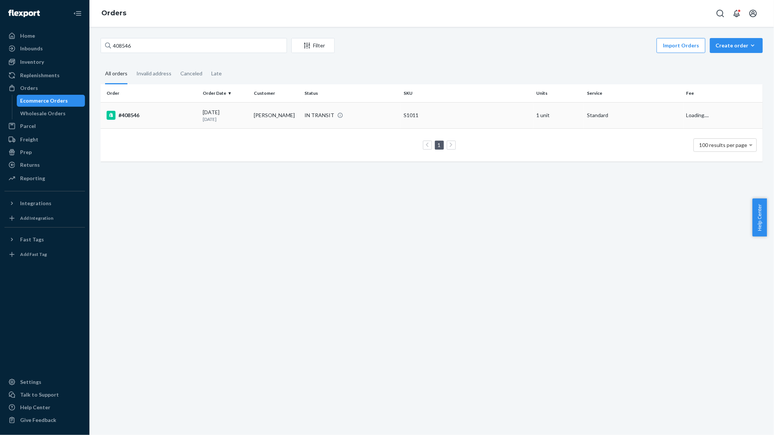
click at [207, 107] on td "[DATE] [DATE]" at bounding box center [225, 115] width 51 height 26
